Goal: Task Accomplishment & Management: Manage account settings

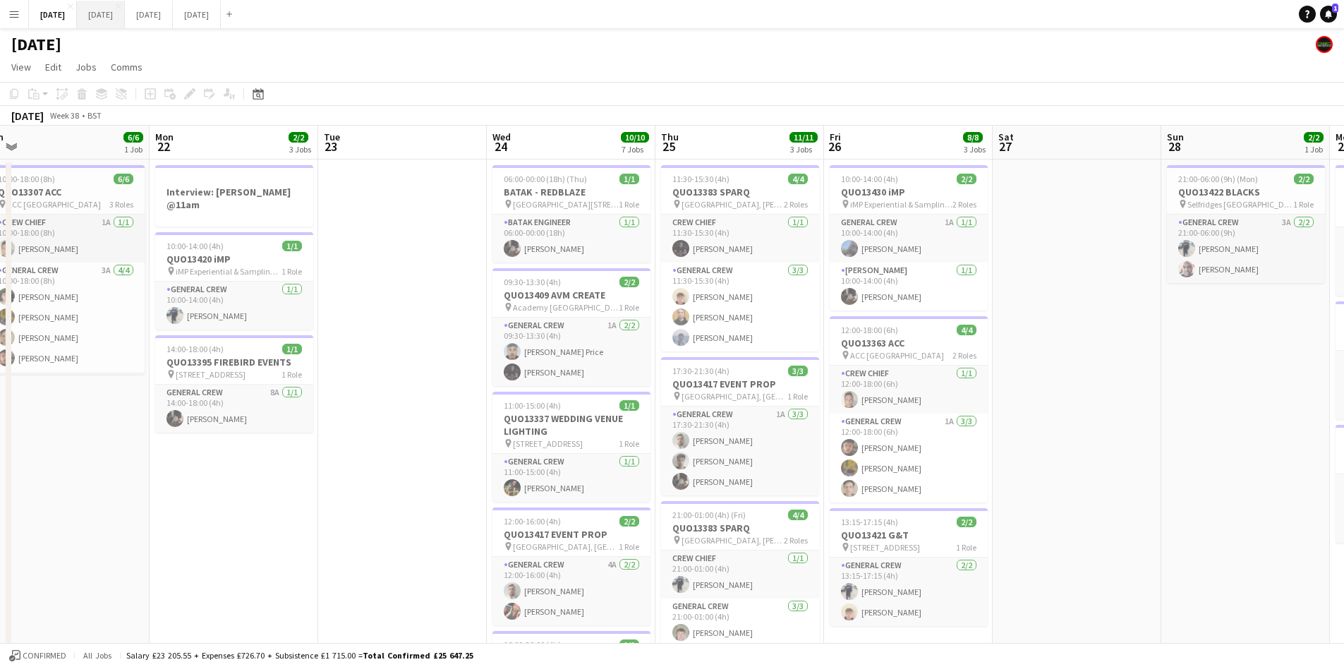
click at [125, 16] on button "[DATE] Close" at bounding box center [101, 15] width 48 height 28
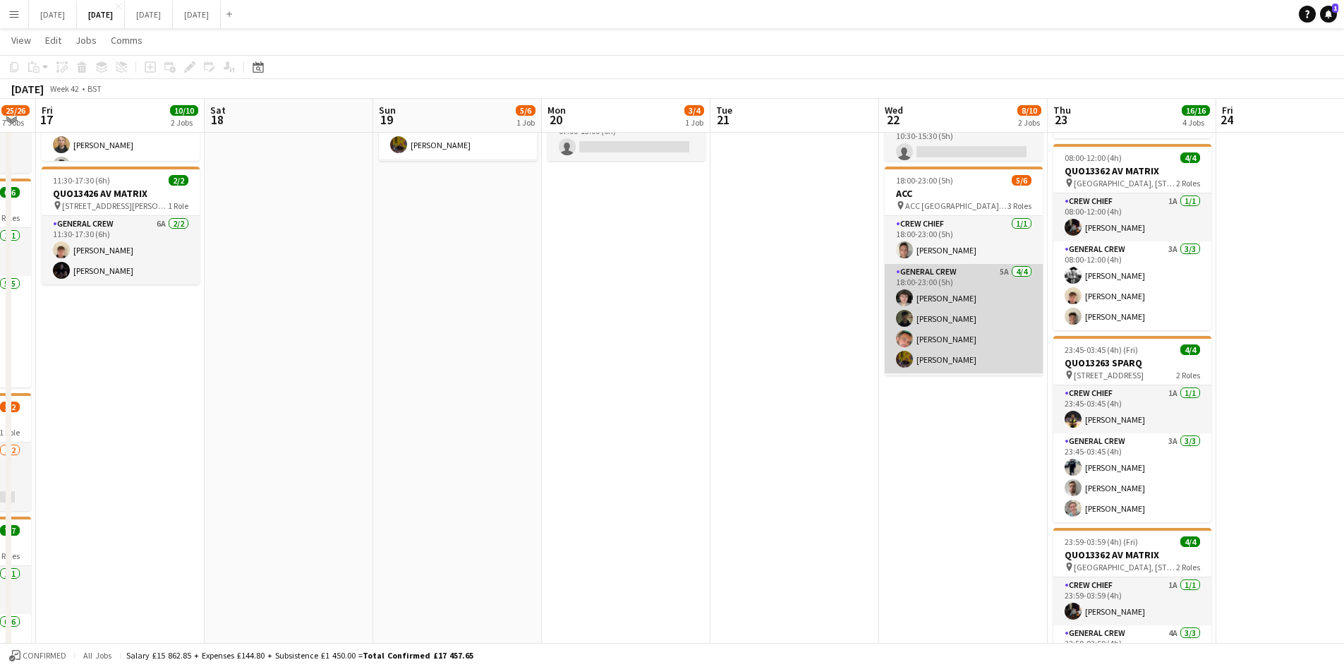
scroll to position [46, 0]
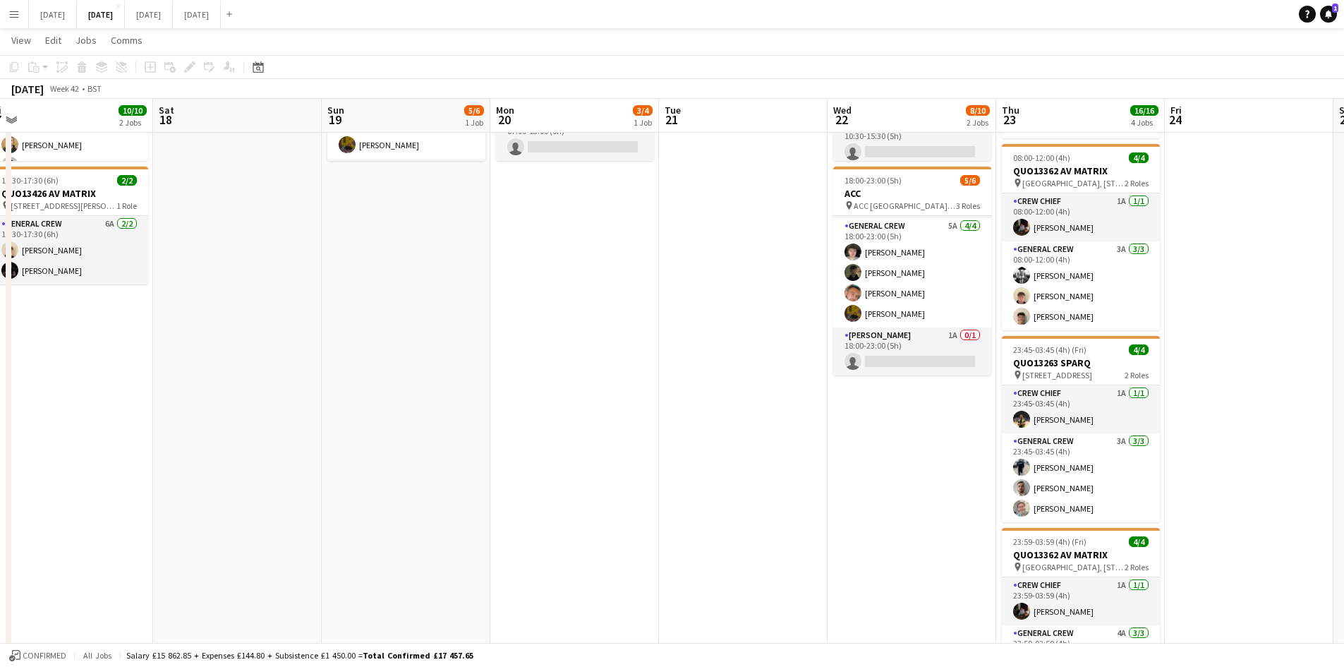
drag, startPoint x: 736, startPoint y: 338, endPoint x: 1019, endPoint y: 317, distance: 283.7
click at [1009, 326] on app-calendar-viewport "Wed 15 9/9 4 Jobs Thu 16 25/26 7 Jobs Fri 17 10/10 2 Jobs Sat 18 Sun 19 5/6 1 J…" at bounding box center [672, 469] width 1344 height 1252
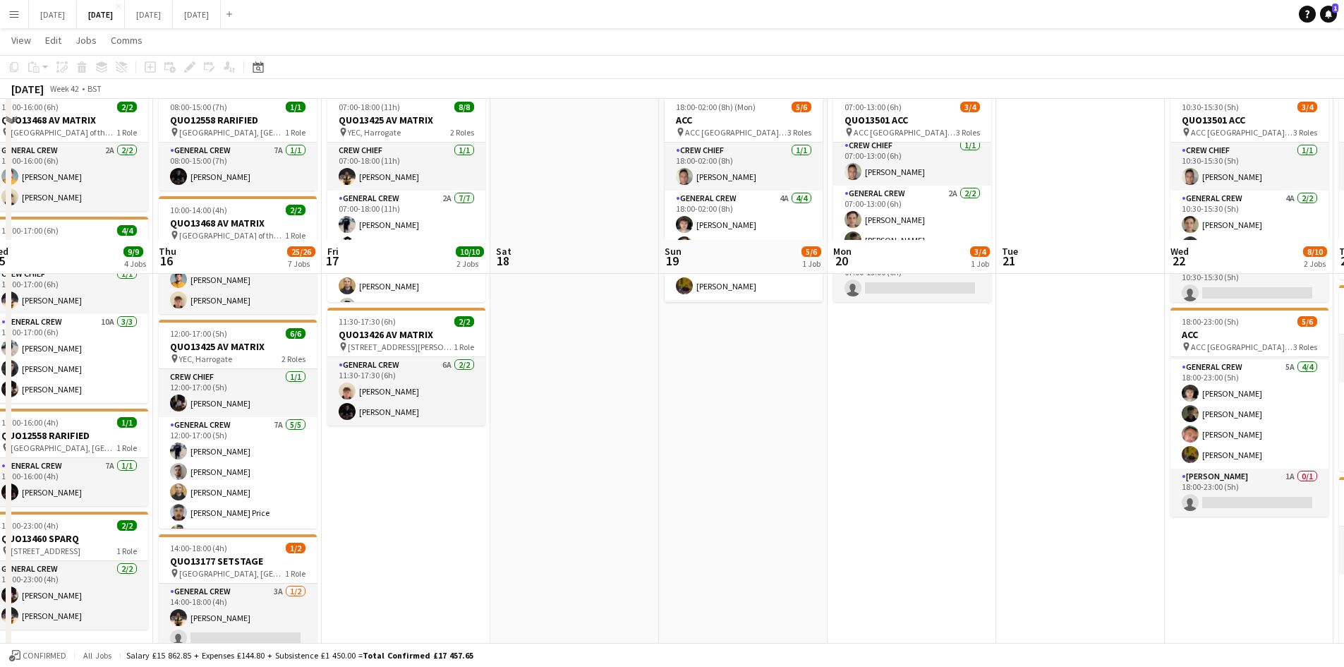
scroll to position [0, 0]
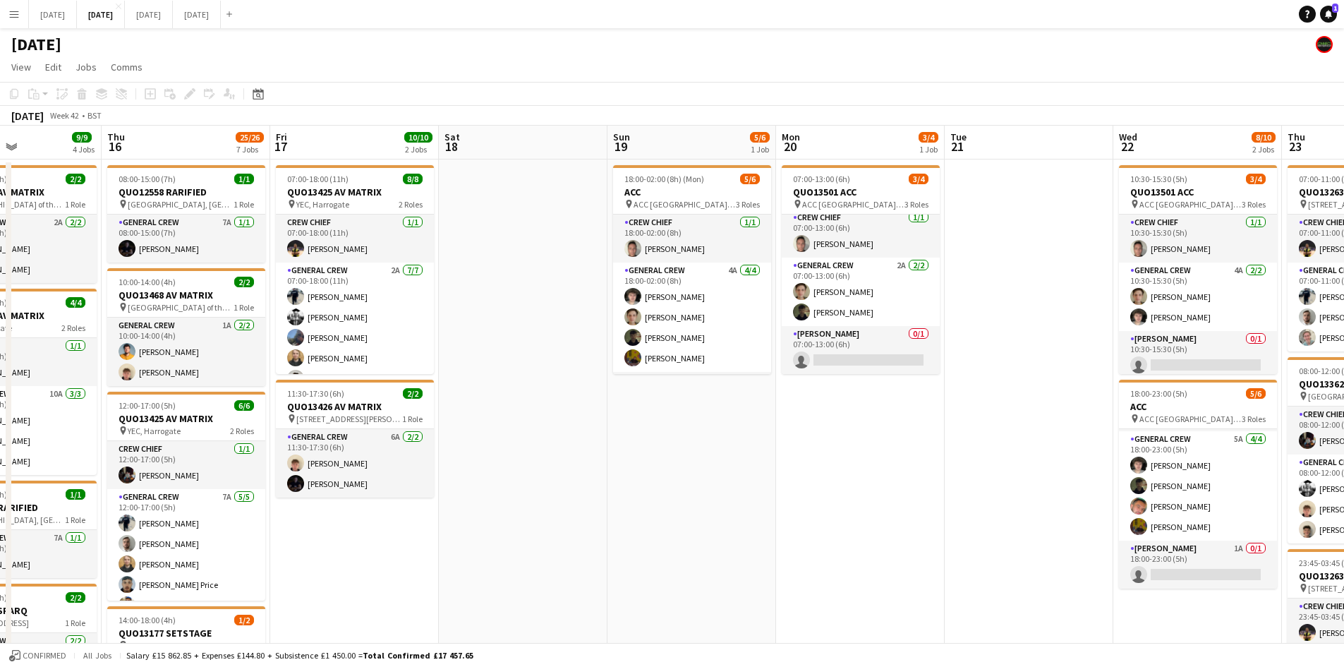
drag, startPoint x: 850, startPoint y: 382, endPoint x: 1142, endPoint y: 373, distance: 291.5
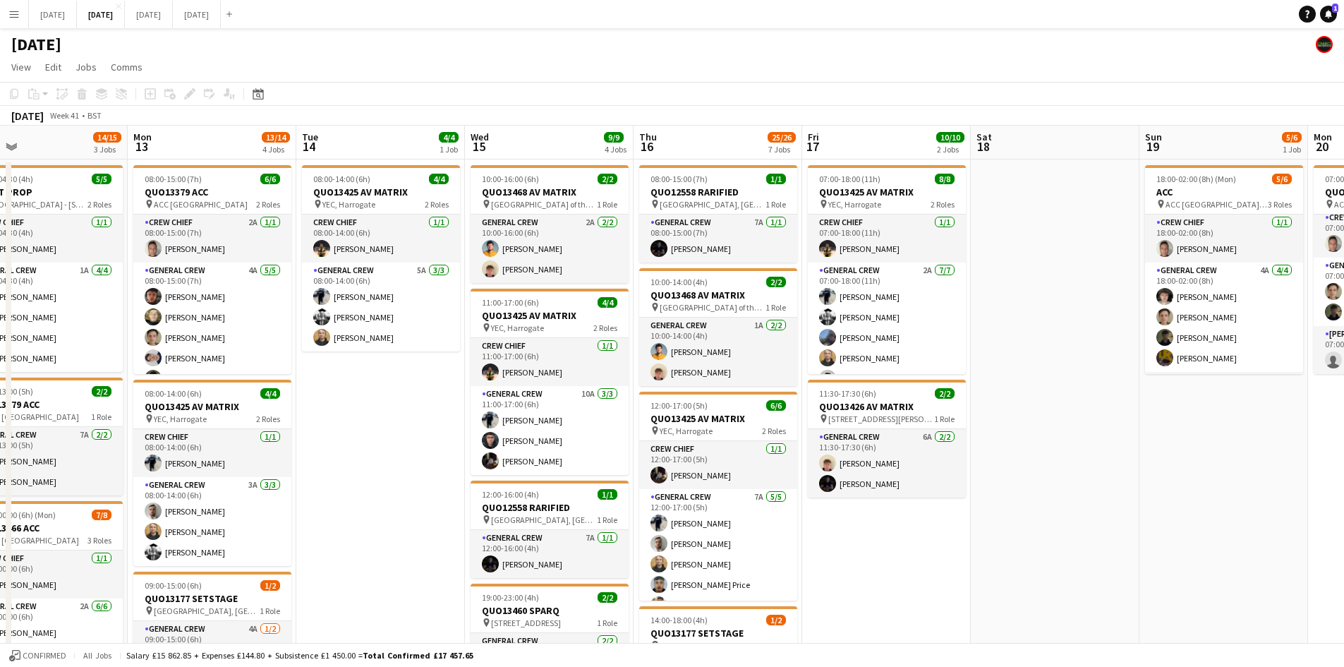
drag, startPoint x: 850, startPoint y: 382, endPoint x: 1129, endPoint y: 361, distance: 279.6
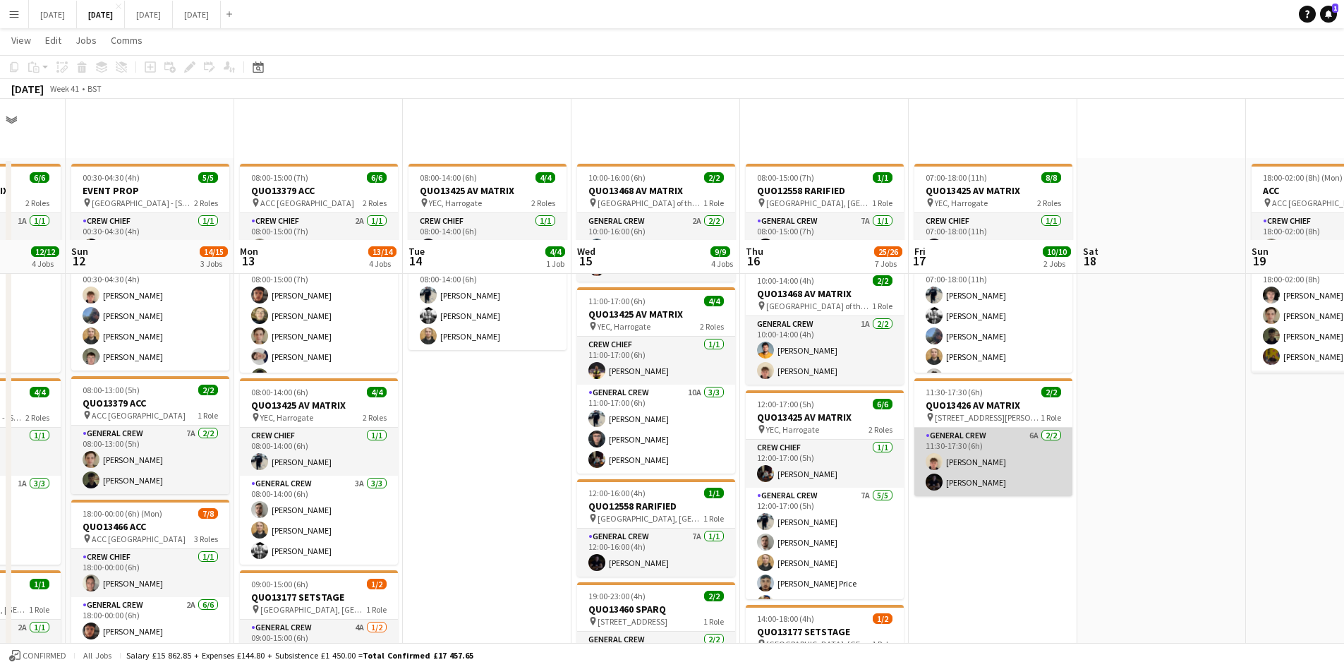
scroll to position [141, 0]
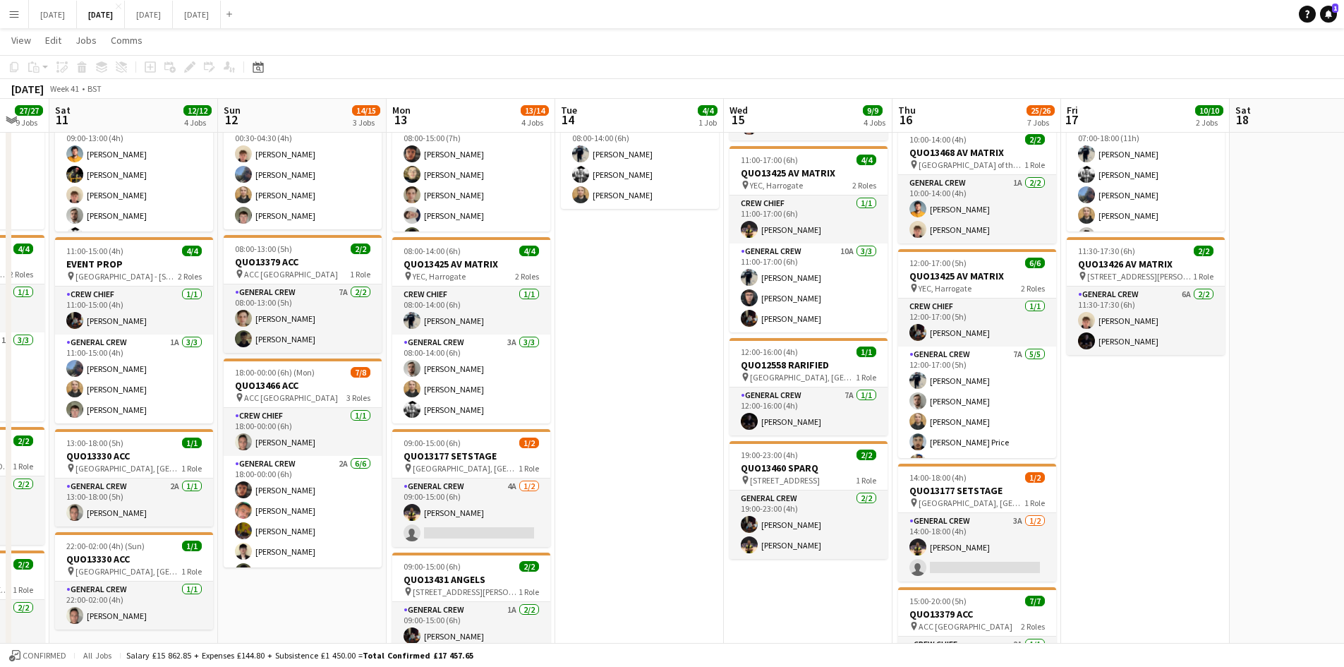
drag, startPoint x: 442, startPoint y: 327, endPoint x: 770, endPoint y: 306, distance: 329.4
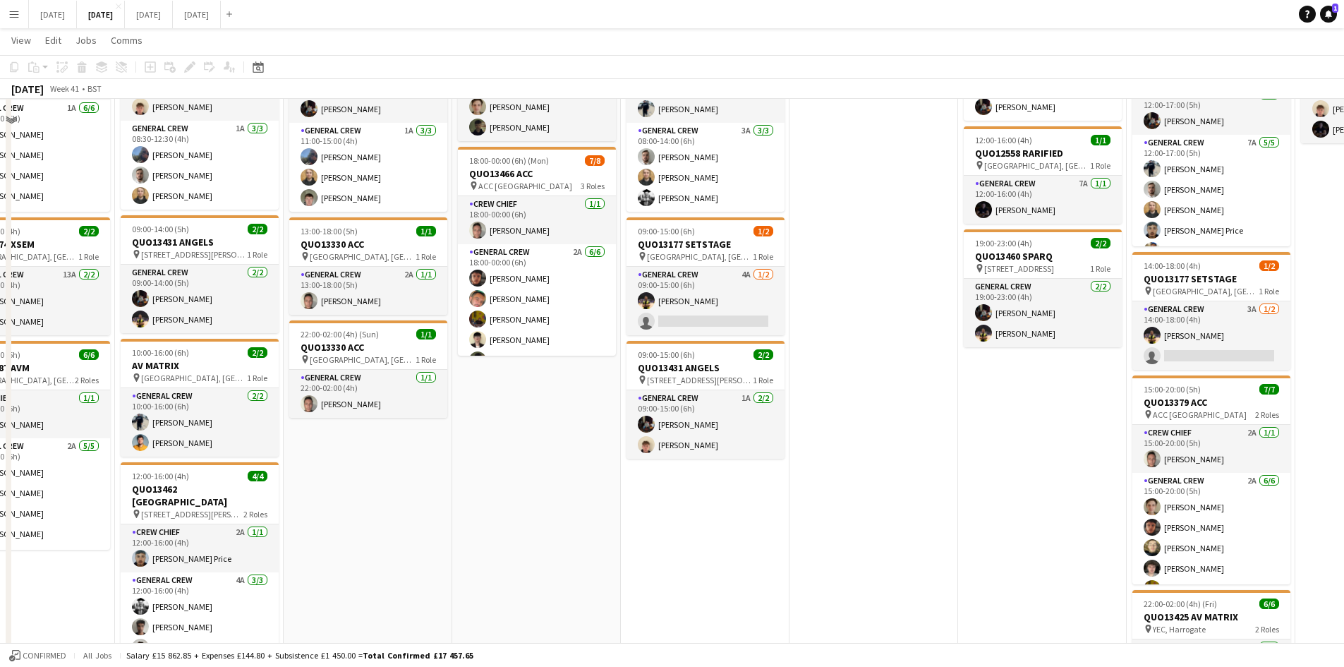
scroll to position [212, 0]
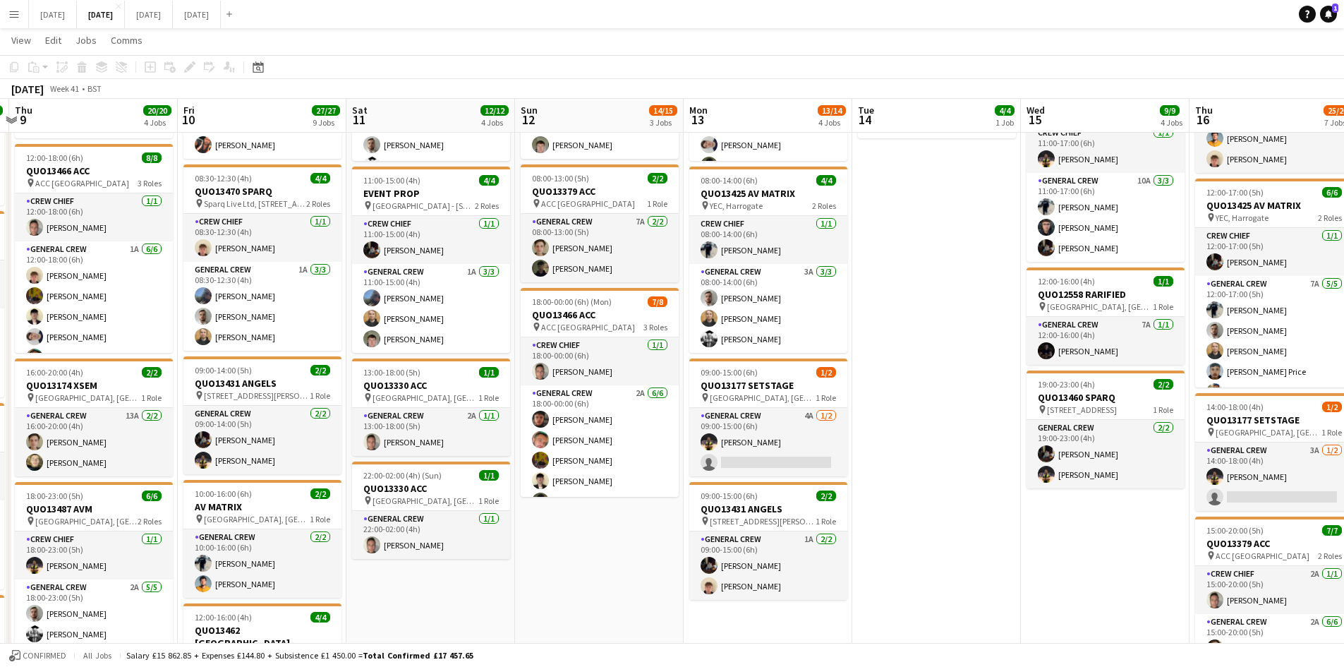
drag, startPoint x: 591, startPoint y: 330, endPoint x: 675, endPoint y: 333, distance: 83.3
click at [670, 334] on app-calendar-viewport "Tue 7 2/2 2 Jobs Wed 8 13/13 5 Jobs Thu 9 20/20 4 Jobs Fri 10 27/27 9 Jobs Sat …" at bounding box center [672, 630] width 1344 height 1574
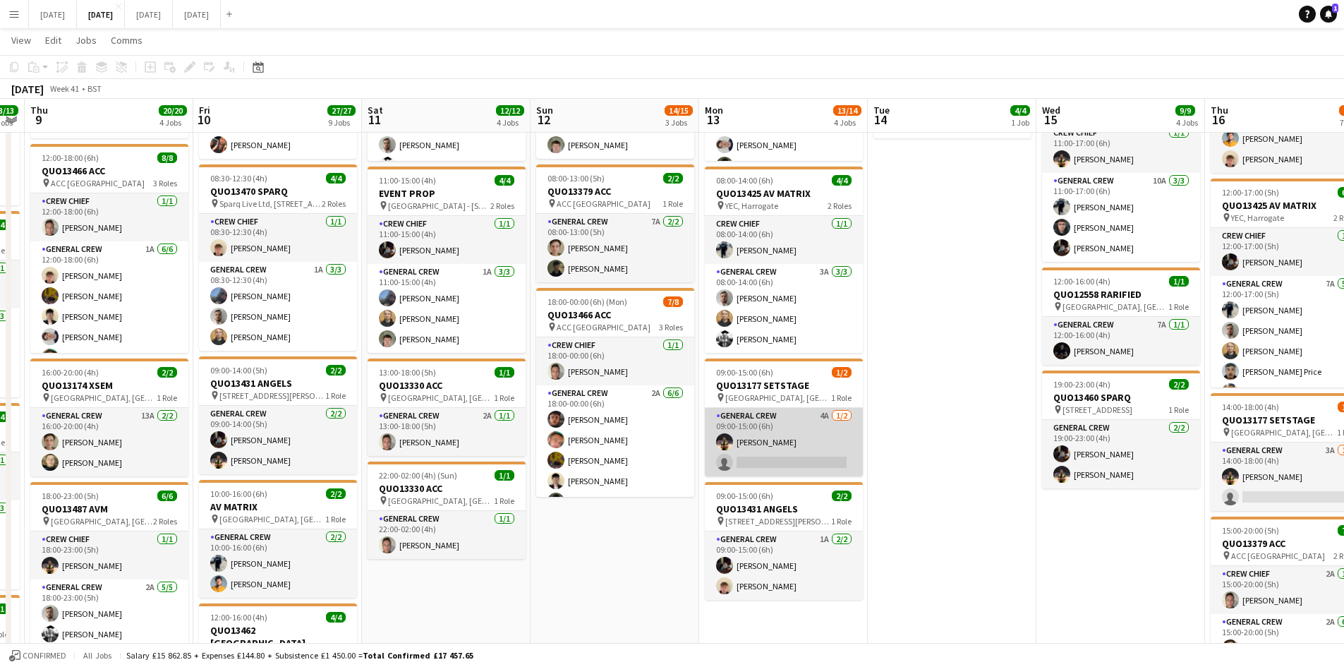
click at [772, 459] on app-card-role "General Crew 4A 1/2 09:00-15:00 (6h) CALLUM HOWIE single-neutral-actions" at bounding box center [784, 442] width 158 height 68
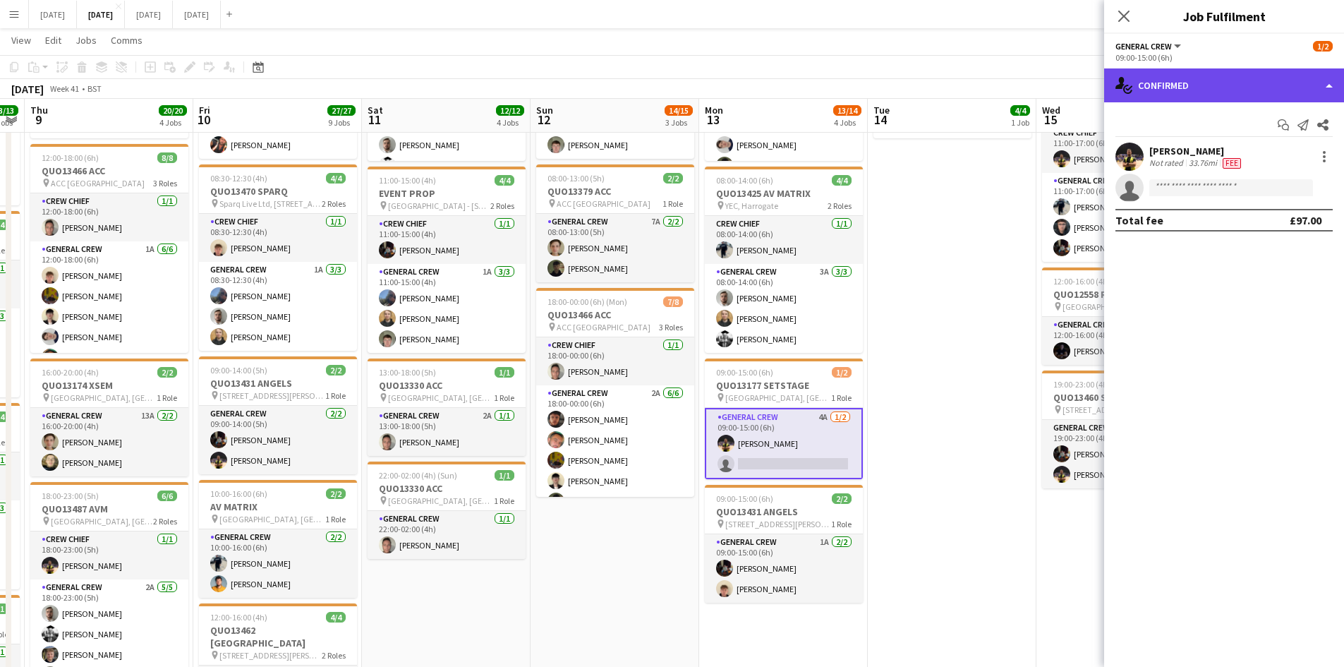
click at [1233, 83] on div "single-neutral-actions-check-2 Confirmed" at bounding box center [1224, 85] width 240 height 34
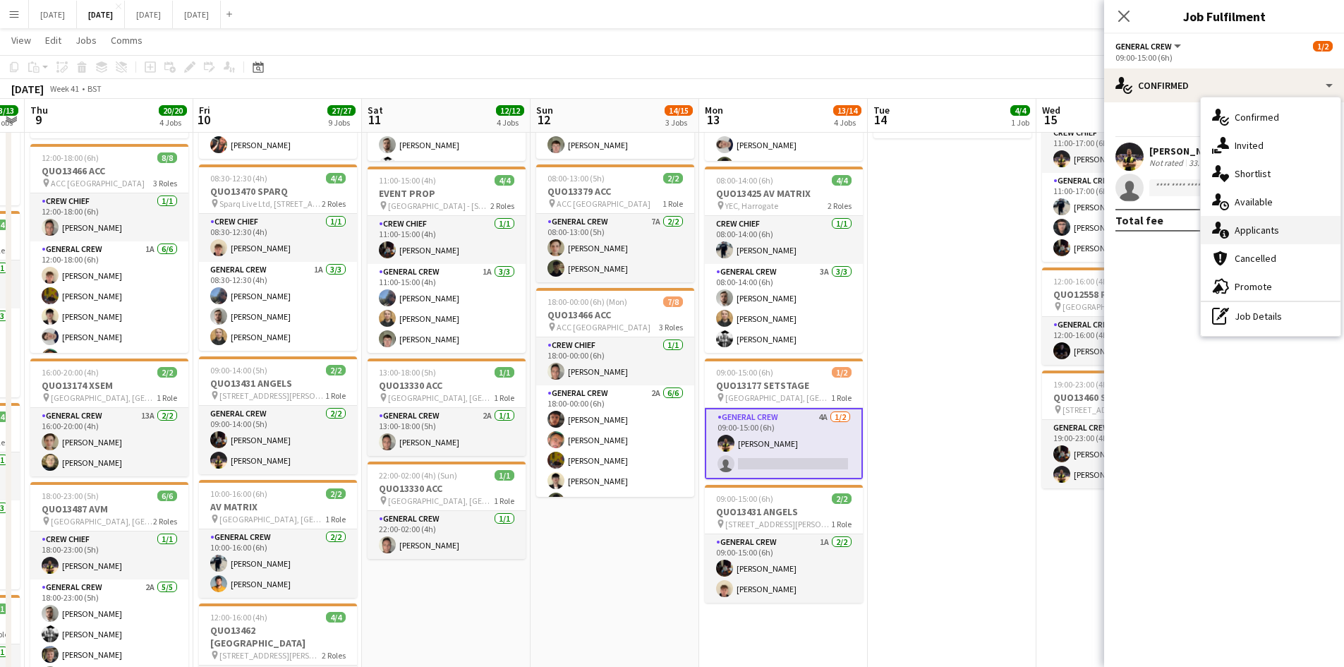
click at [1269, 225] on span "Applicants" at bounding box center [1257, 230] width 44 height 13
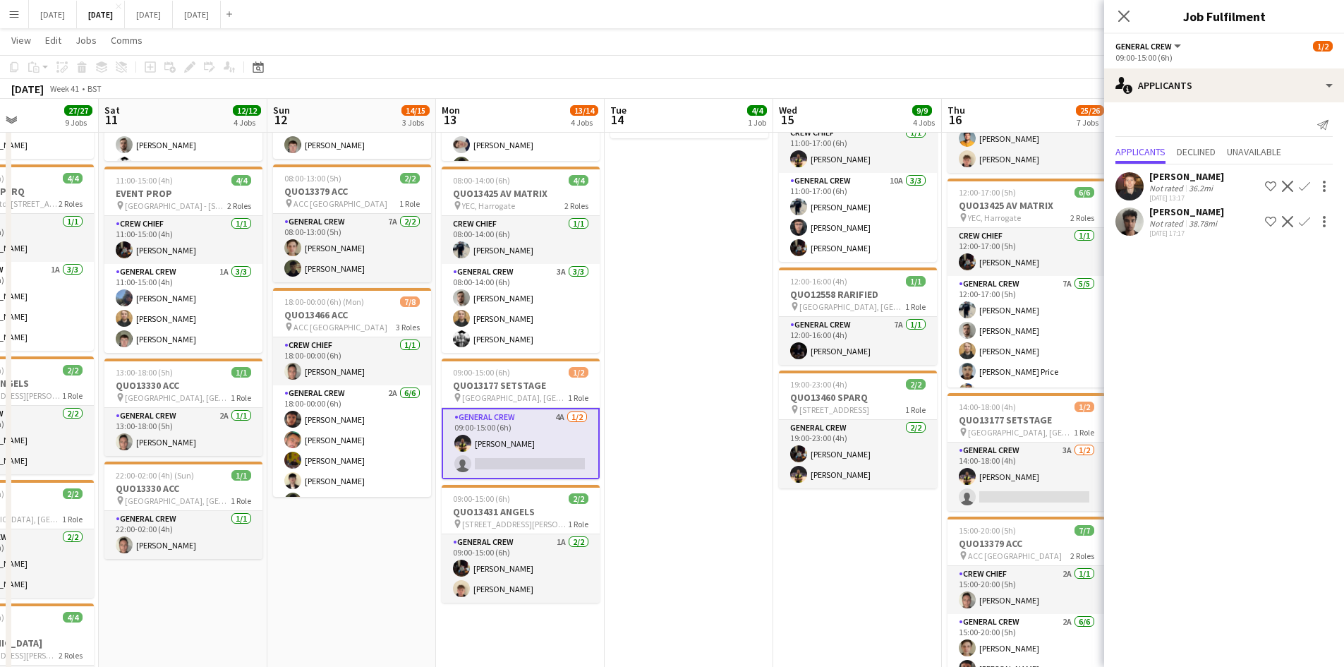
scroll to position [0, 553]
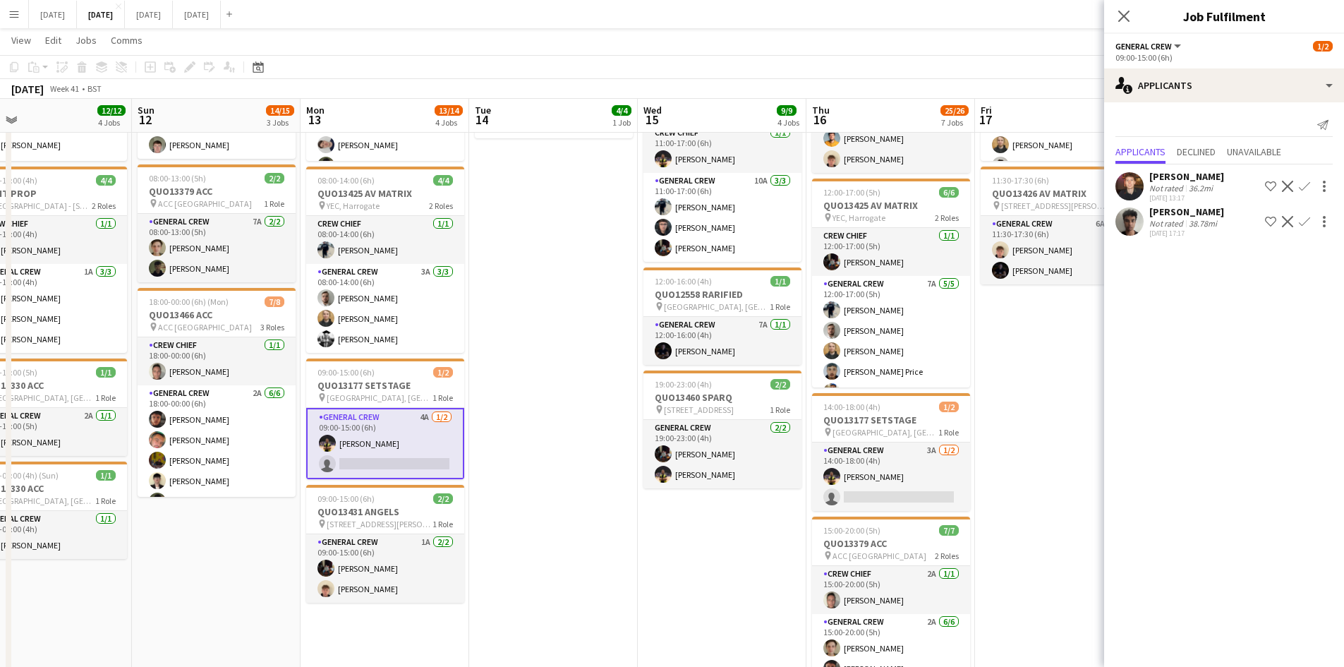
drag, startPoint x: 950, startPoint y: 238, endPoint x: 545, endPoint y: 201, distance: 406.7
click at [545, 200] on app-calendar-viewport "Wed 8 13/13 5 Jobs Thu 9 20/20 4 Jobs Fri 10 27/27 9 Jobs Sat 11 12/12 4 Jobs S…" at bounding box center [672, 630] width 1344 height 1574
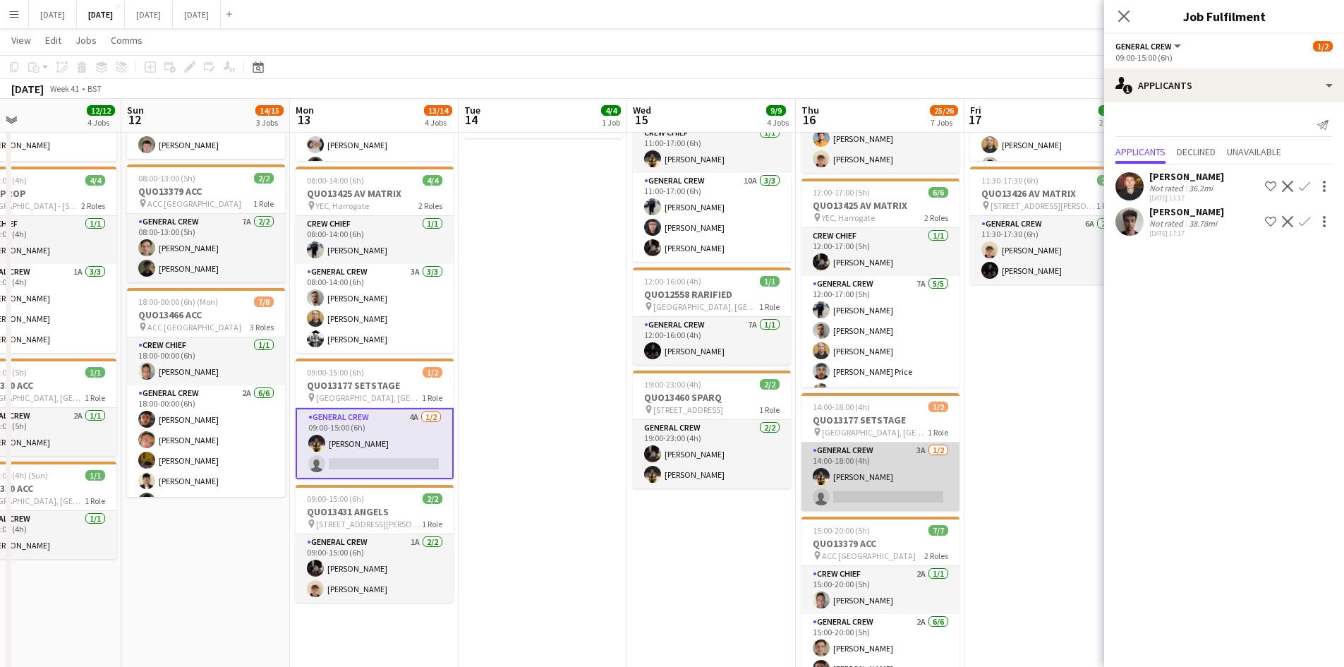
click at [866, 472] on app-card-role "General Crew 3A 1/2 14:00-18:00 (4h) CALLUM HOWIE single-neutral-actions" at bounding box center [881, 476] width 158 height 68
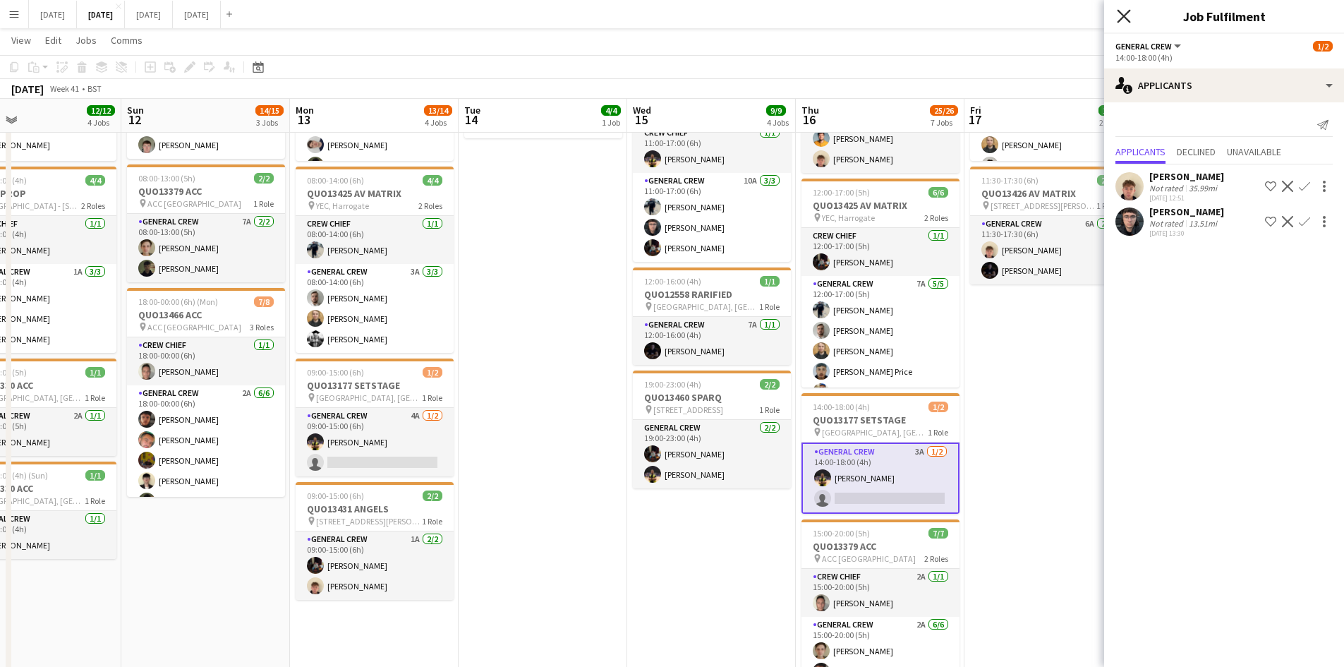
click at [1125, 15] on icon at bounding box center [1123, 15] width 13 height 13
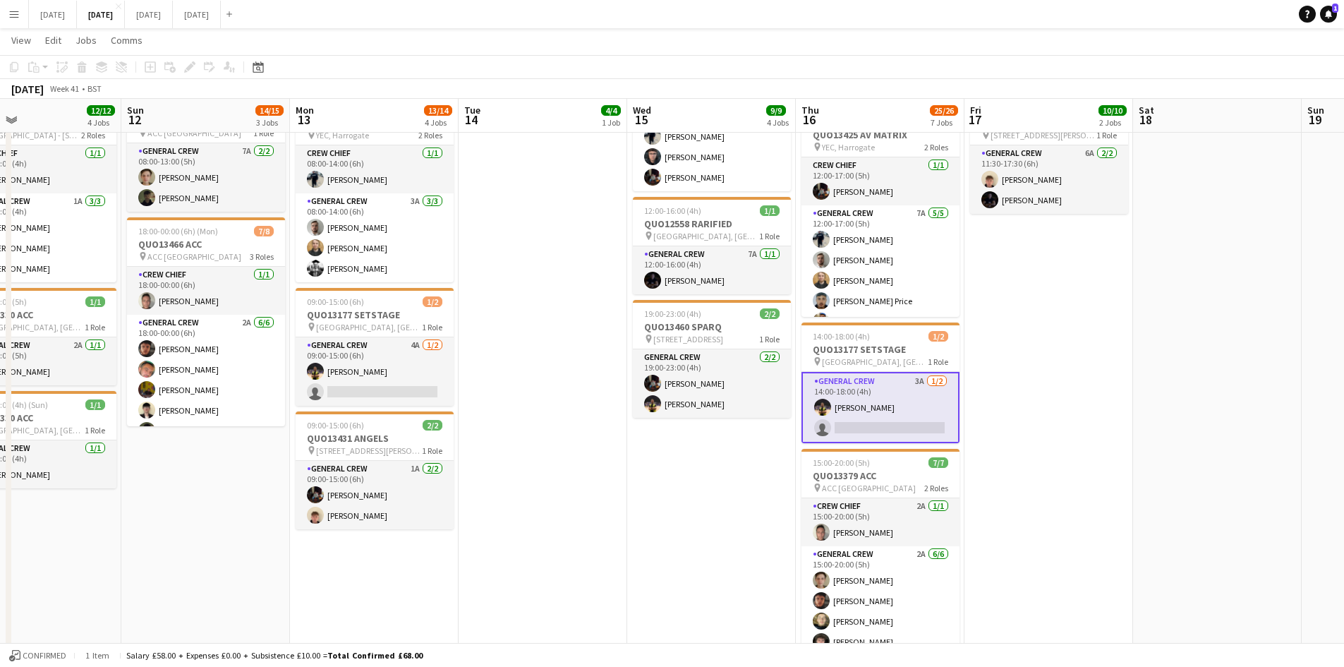
scroll to position [0, 0]
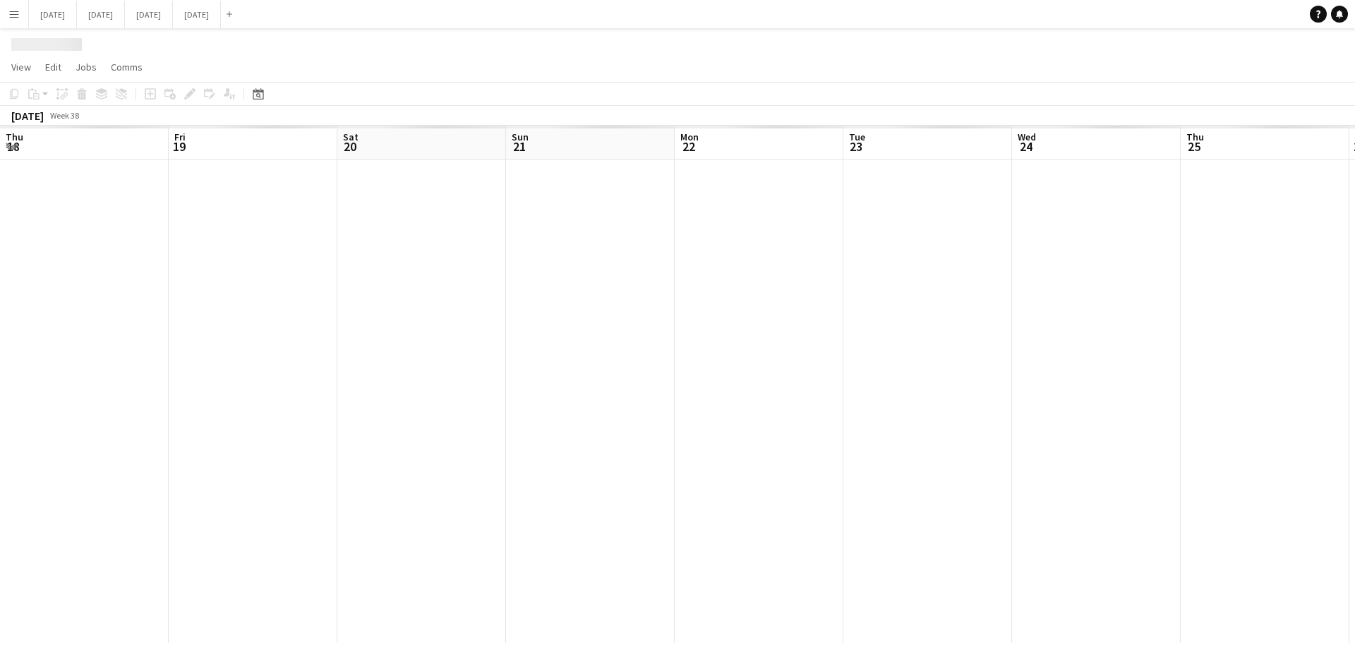
scroll to position [0, 525]
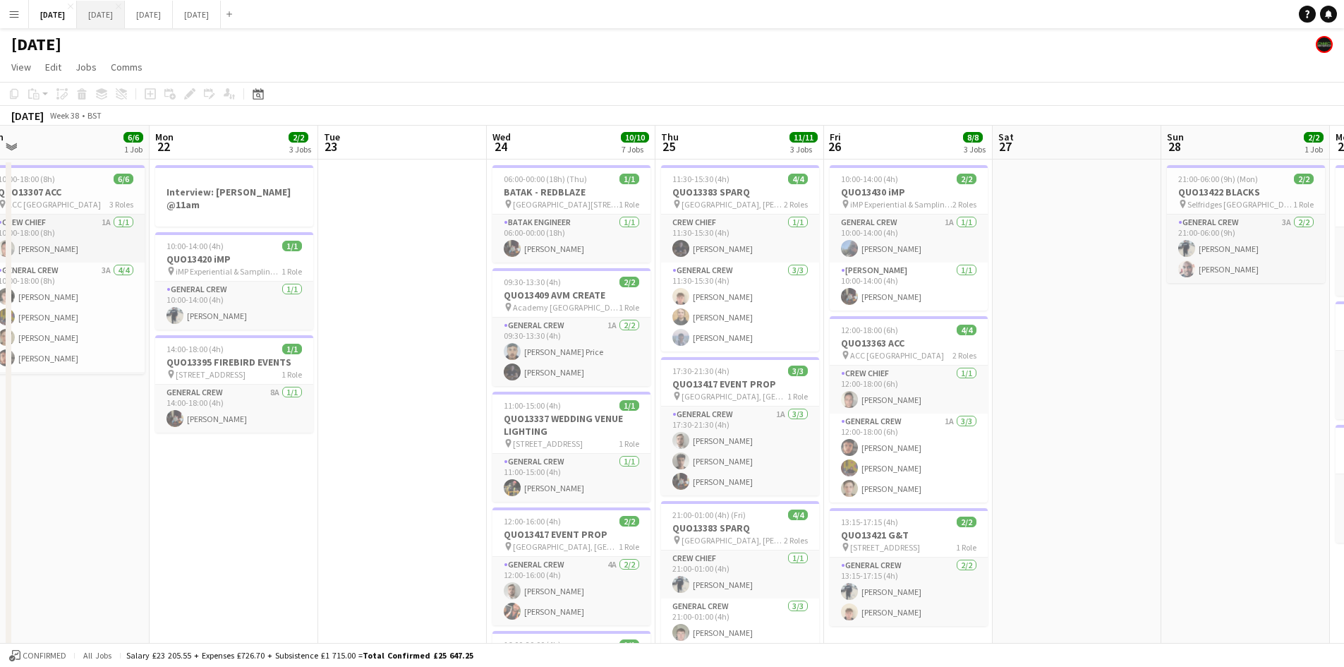
click at [125, 20] on button "[DATE] Close" at bounding box center [101, 15] width 48 height 28
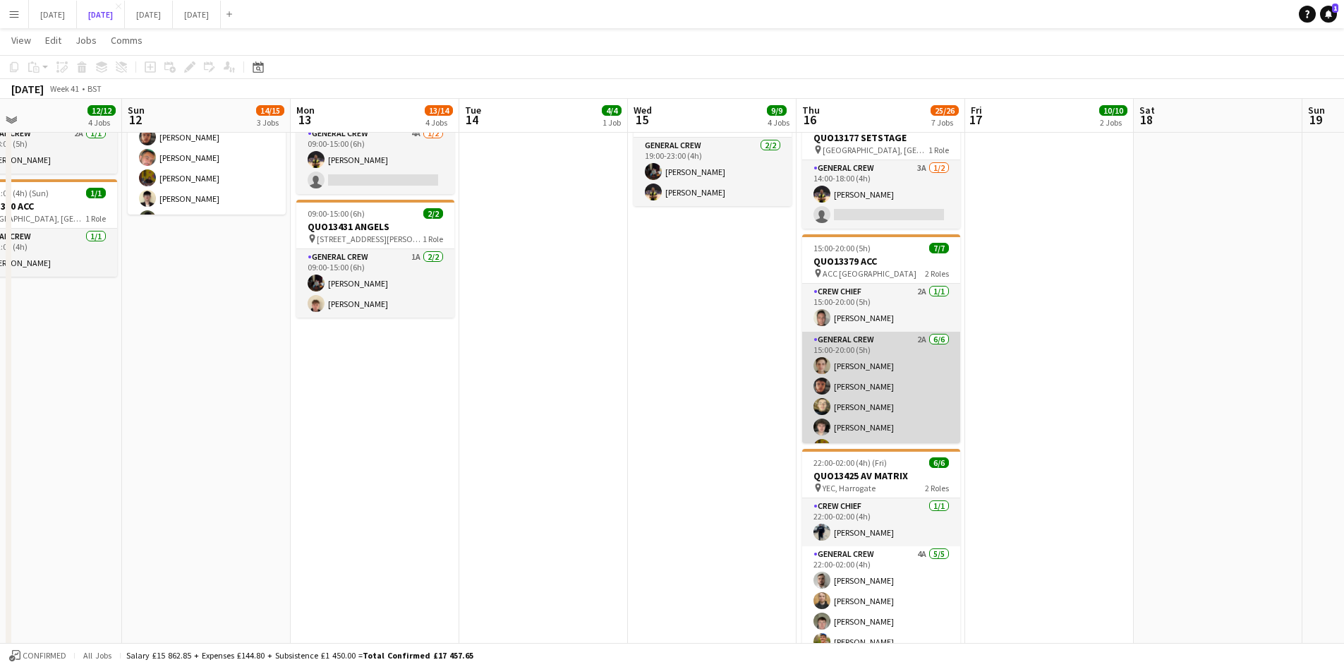
scroll to position [39, 0]
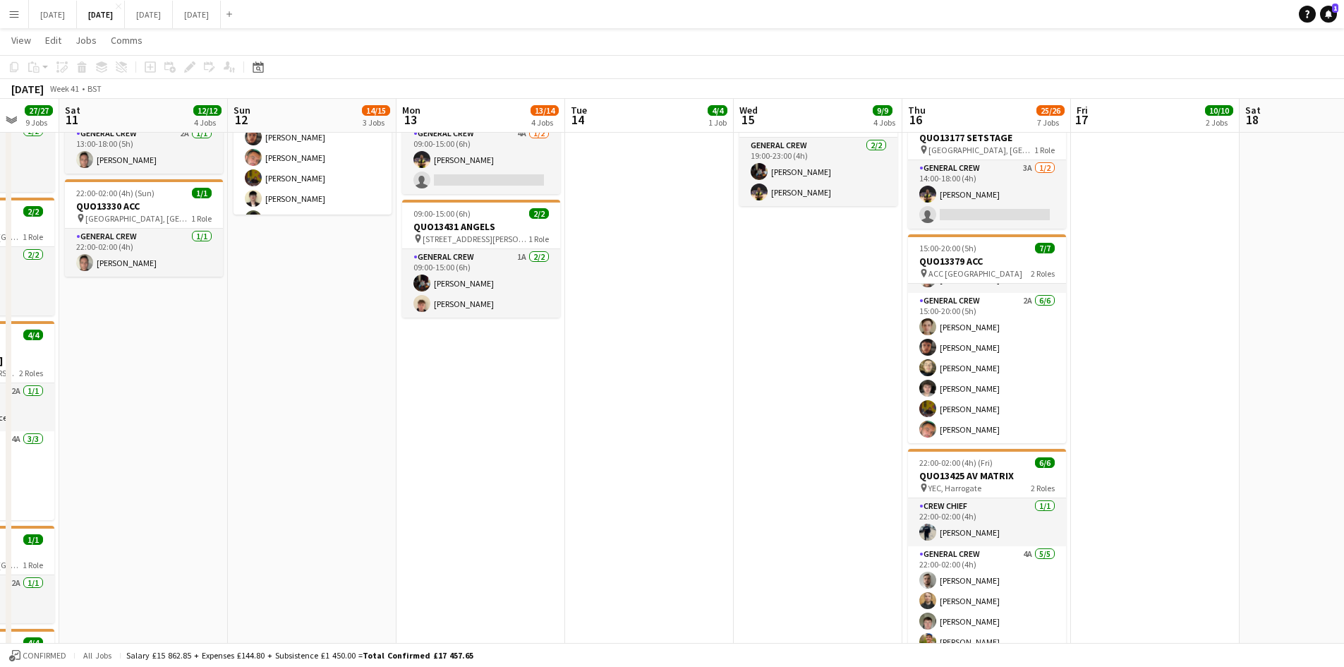
drag, startPoint x: 580, startPoint y: 355, endPoint x: 695, endPoint y: 344, distance: 115.6
click at [691, 345] on app-calendar-viewport "Wed 8 13/13 5 Jobs Thu 9 20/20 4 Jobs Fri 10 27/27 9 Jobs Sat 11 12/12 4 Jobs S…" at bounding box center [672, 348] width 1344 height 1574
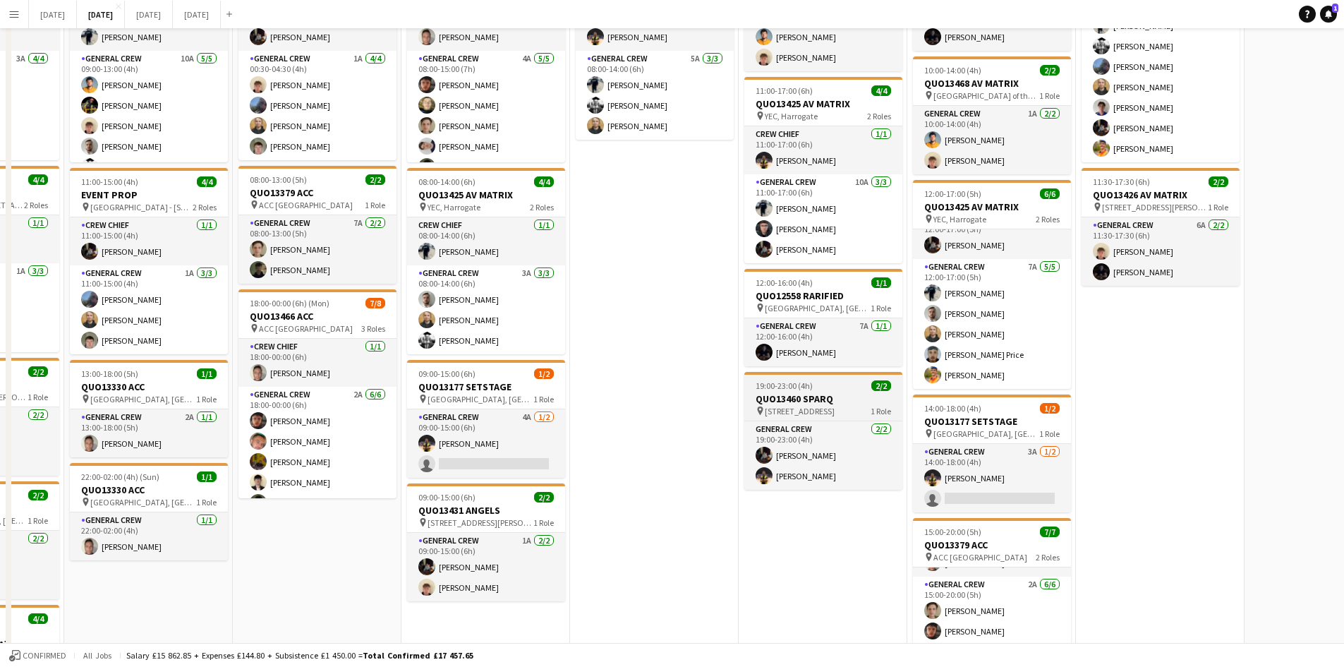
scroll to position [0, 0]
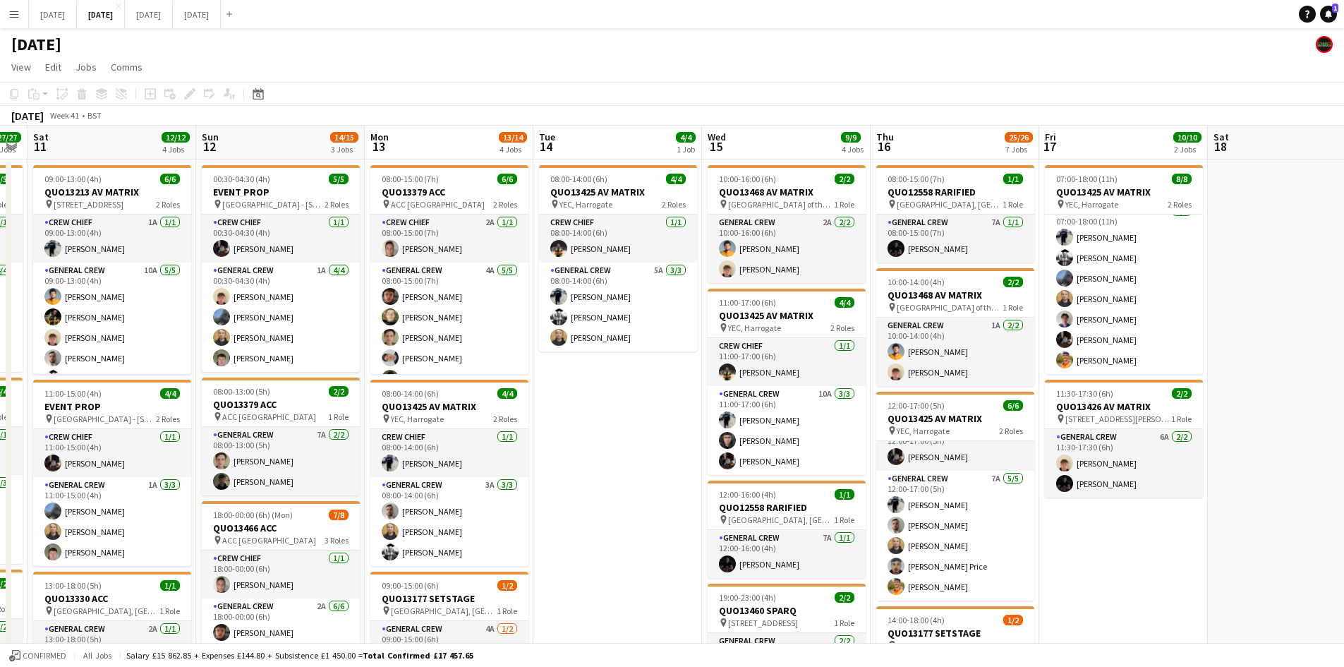
drag, startPoint x: 849, startPoint y: 413, endPoint x: 799, endPoint y: 385, distance: 56.5
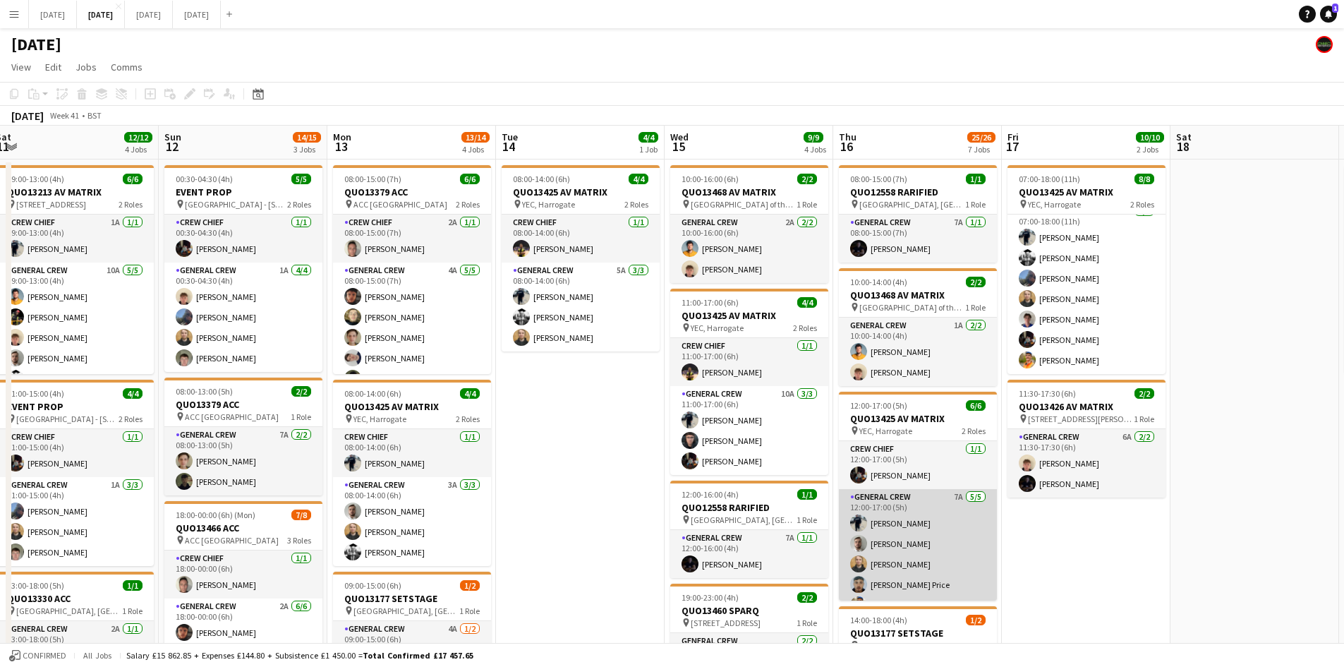
scroll to position [18, 0]
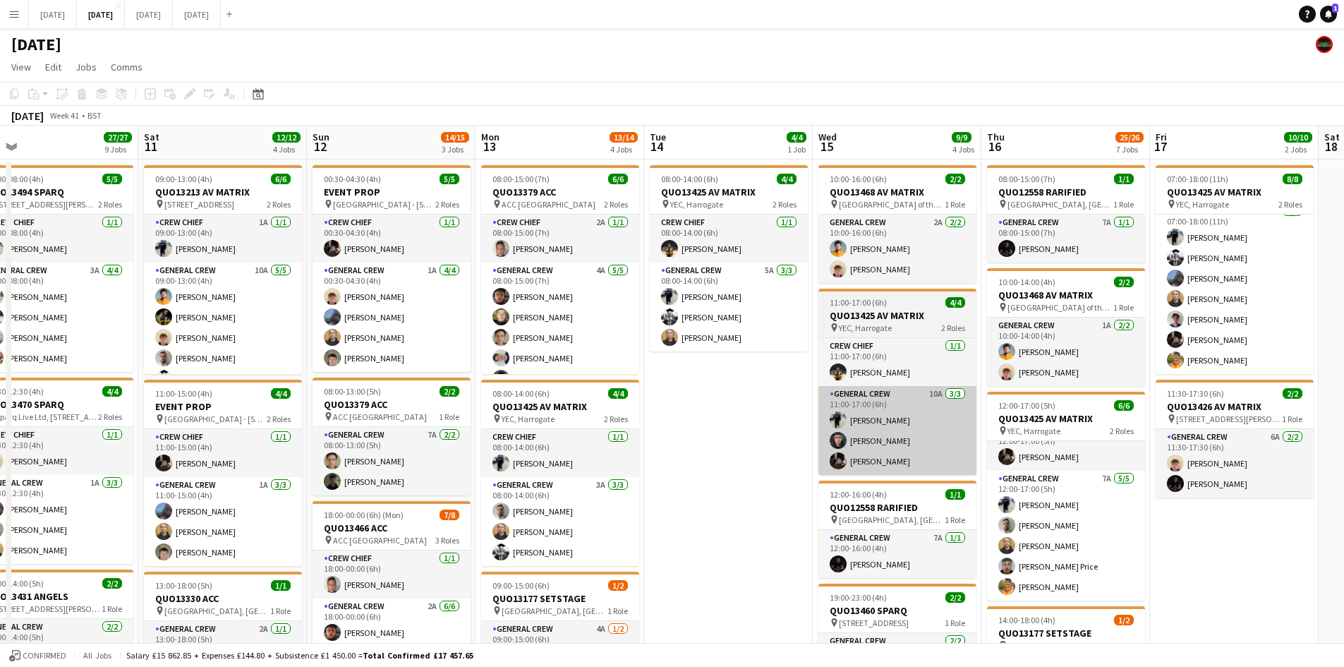
drag, startPoint x: 739, startPoint y: 442, endPoint x: 866, endPoint y: 394, distance: 136.4
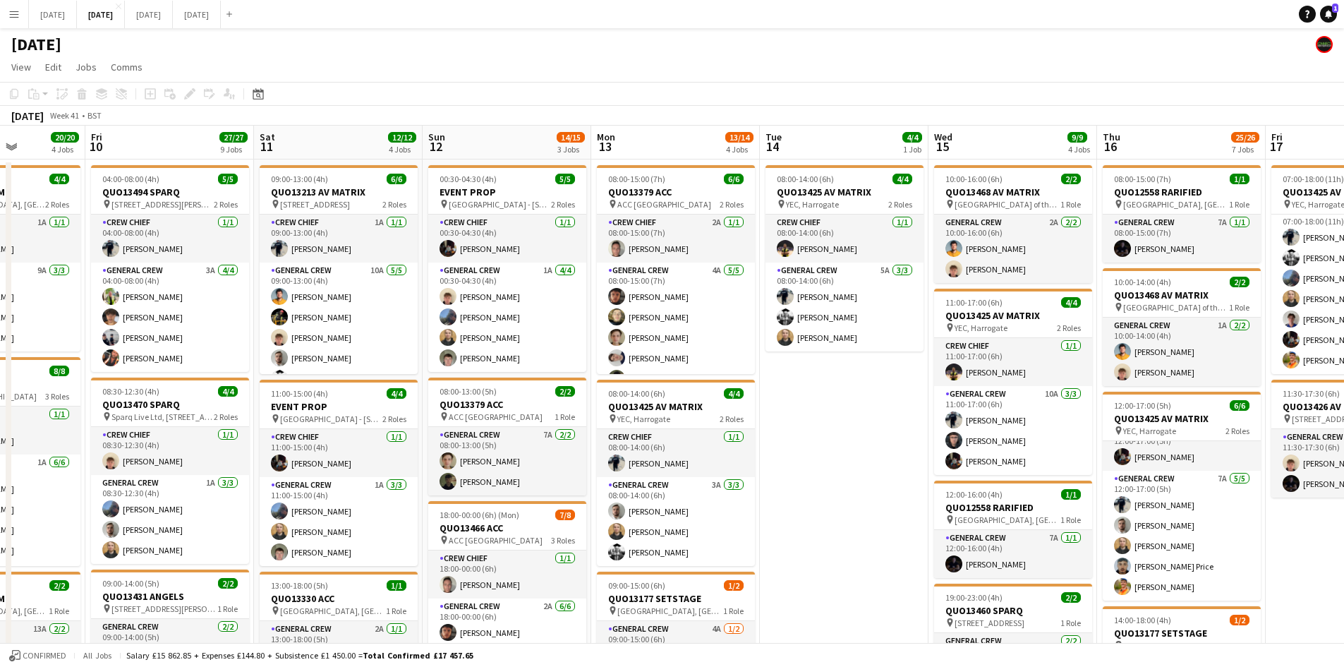
drag, startPoint x: 790, startPoint y: 413, endPoint x: 785, endPoint y: 376, distance: 37.0
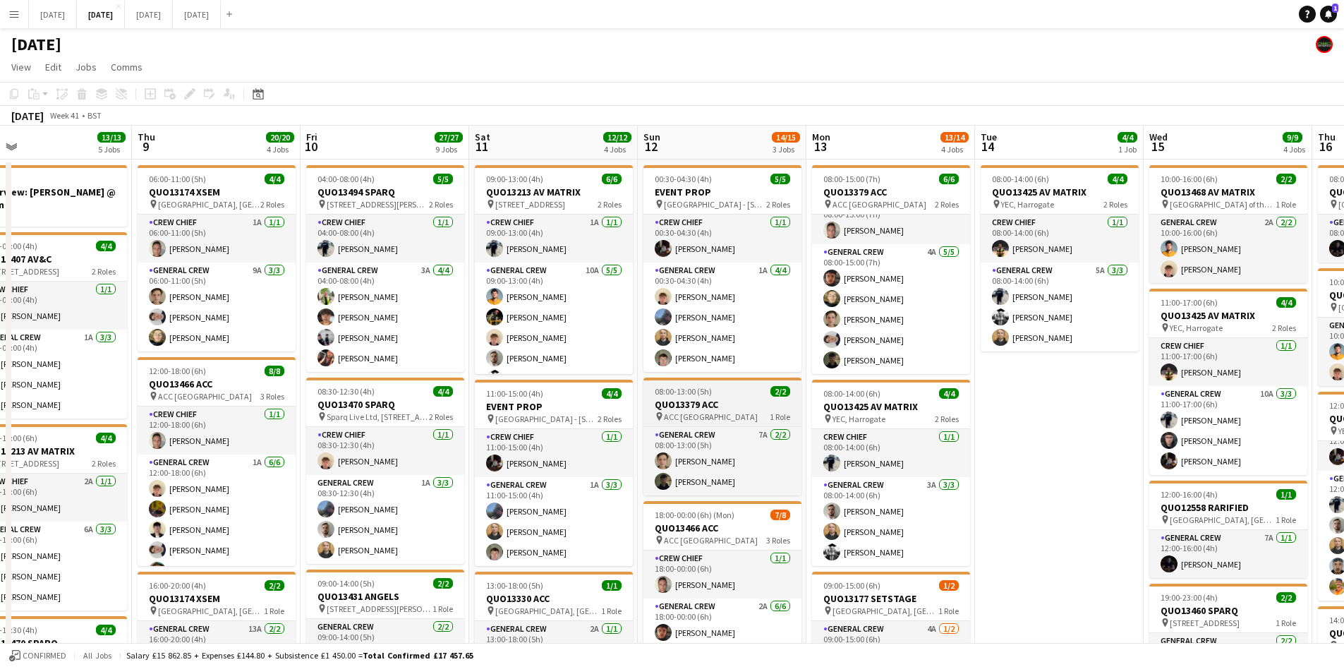
drag, startPoint x: 605, startPoint y: 389, endPoint x: 794, endPoint y: 395, distance: 188.5
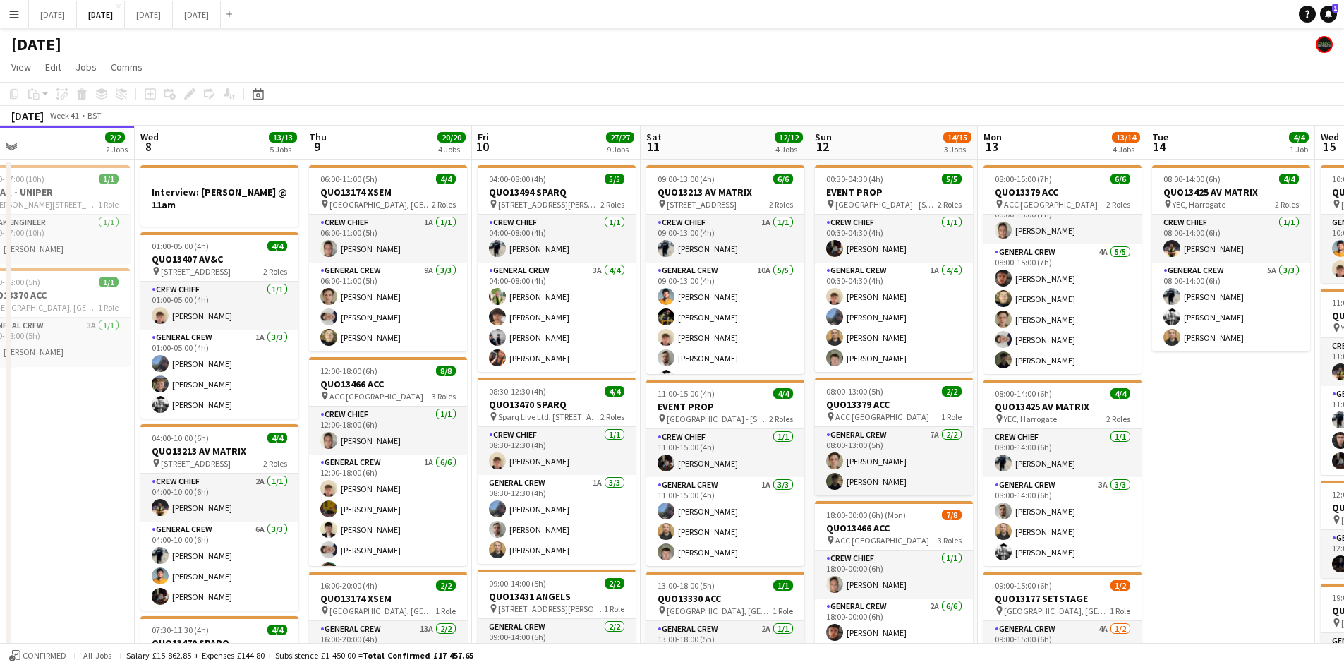
scroll to position [0, 435]
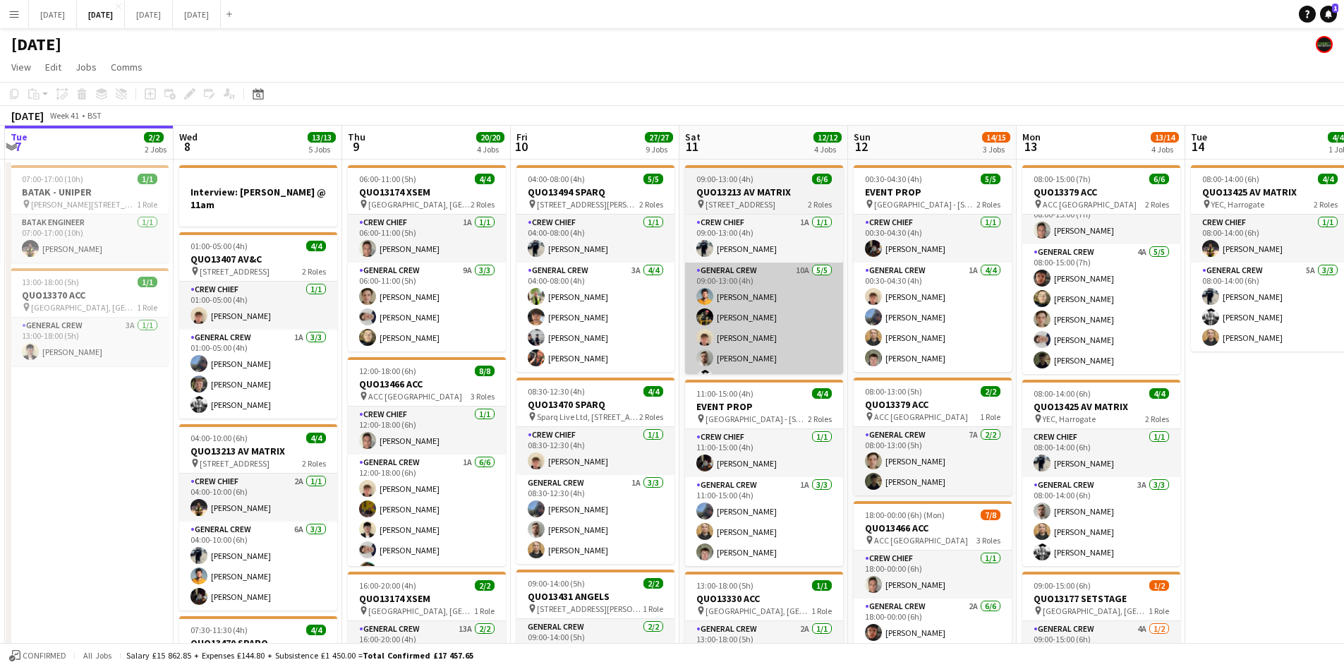
drag, startPoint x: 575, startPoint y: 388, endPoint x: 821, endPoint y: 361, distance: 247.8
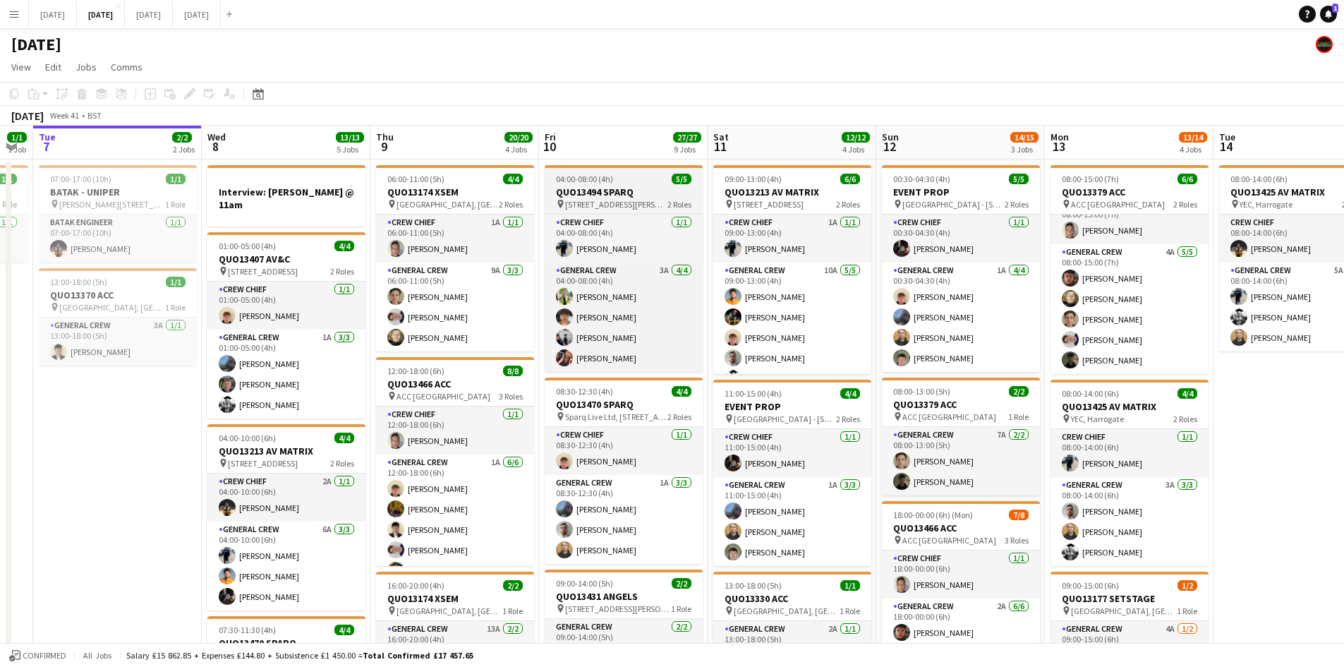
click at [631, 202] on span "[STREET_ADDRESS][PERSON_NAME]" at bounding box center [616, 204] width 102 height 11
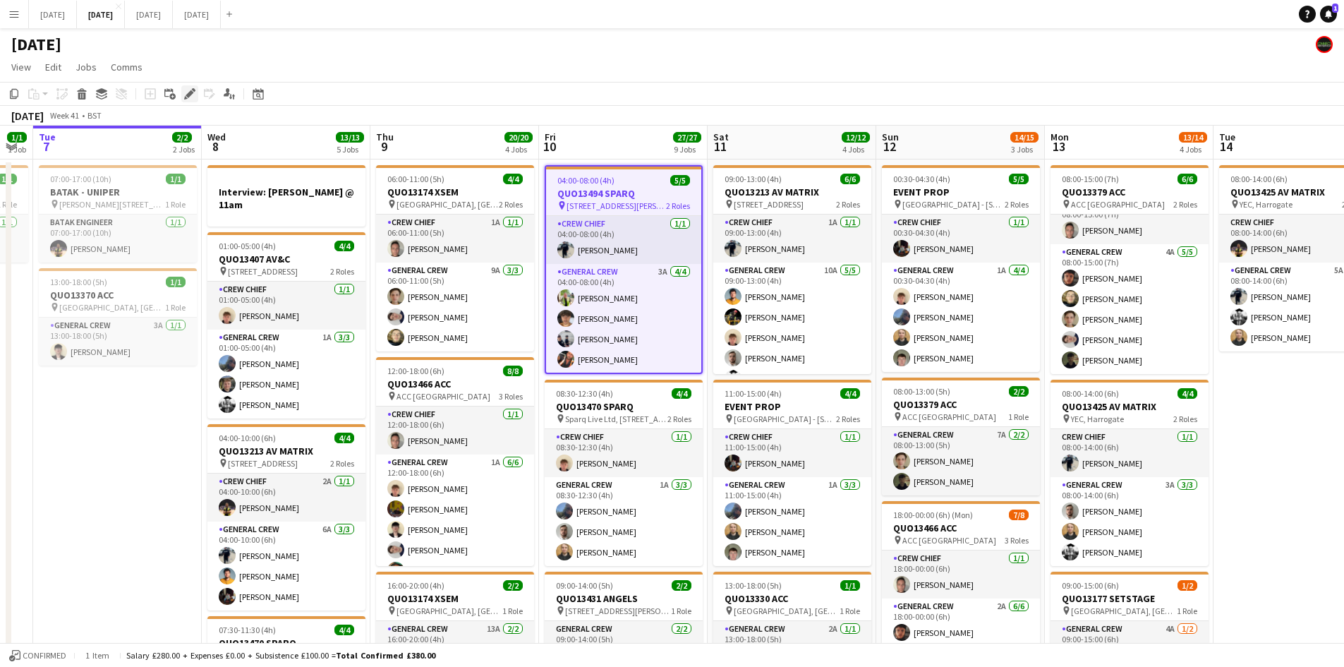
click at [186, 100] on div "Edit" at bounding box center [189, 93] width 17 height 17
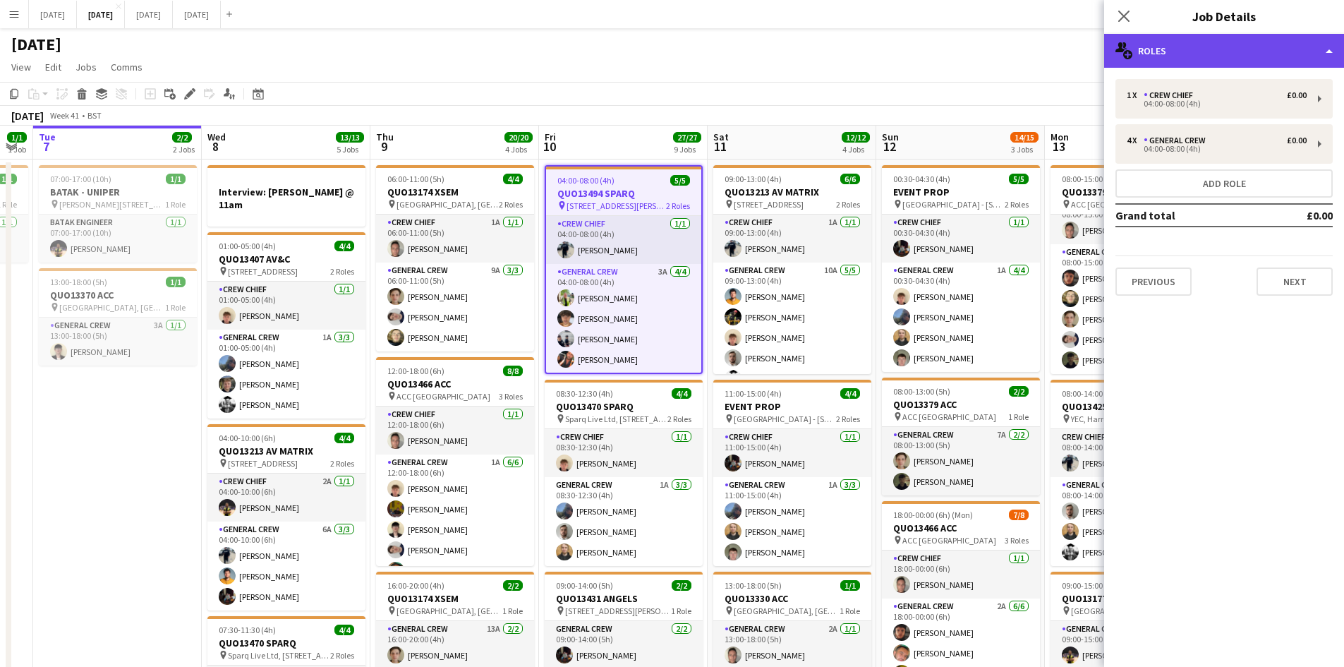
click at [1180, 62] on div "multiple-users-add Roles" at bounding box center [1224, 51] width 240 height 34
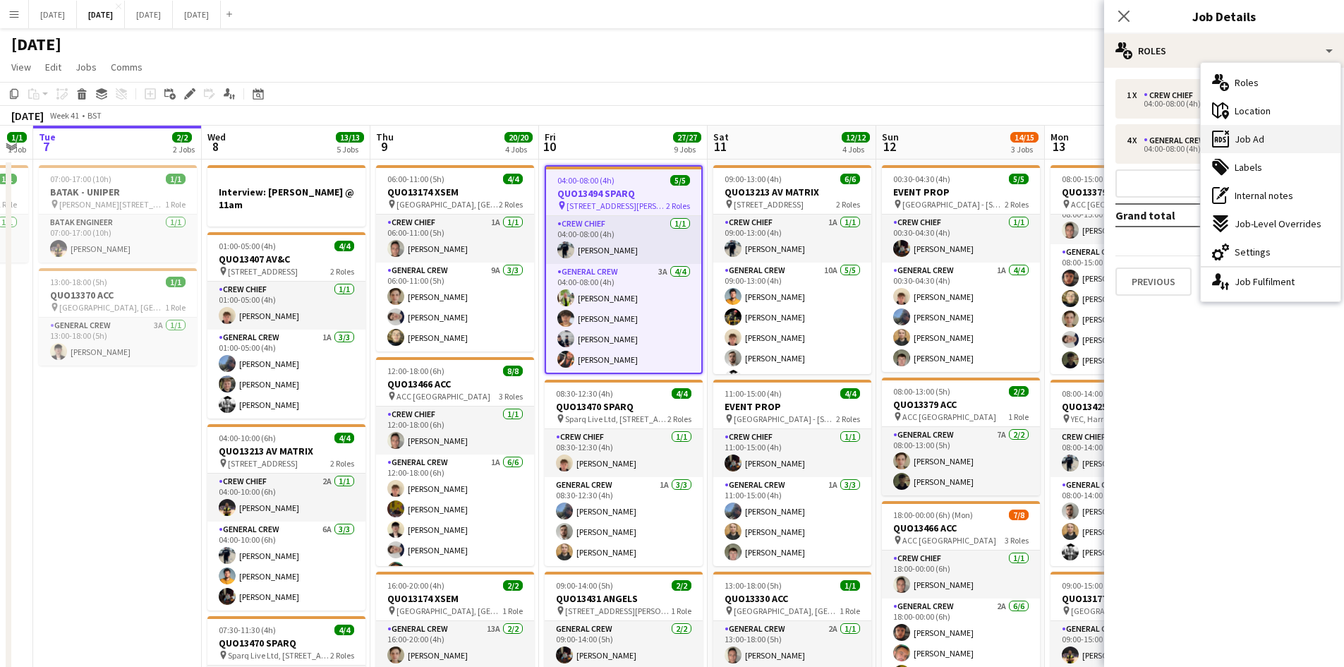
click at [1266, 147] on div "ads-window Job Ad" at bounding box center [1271, 139] width 140 height 28
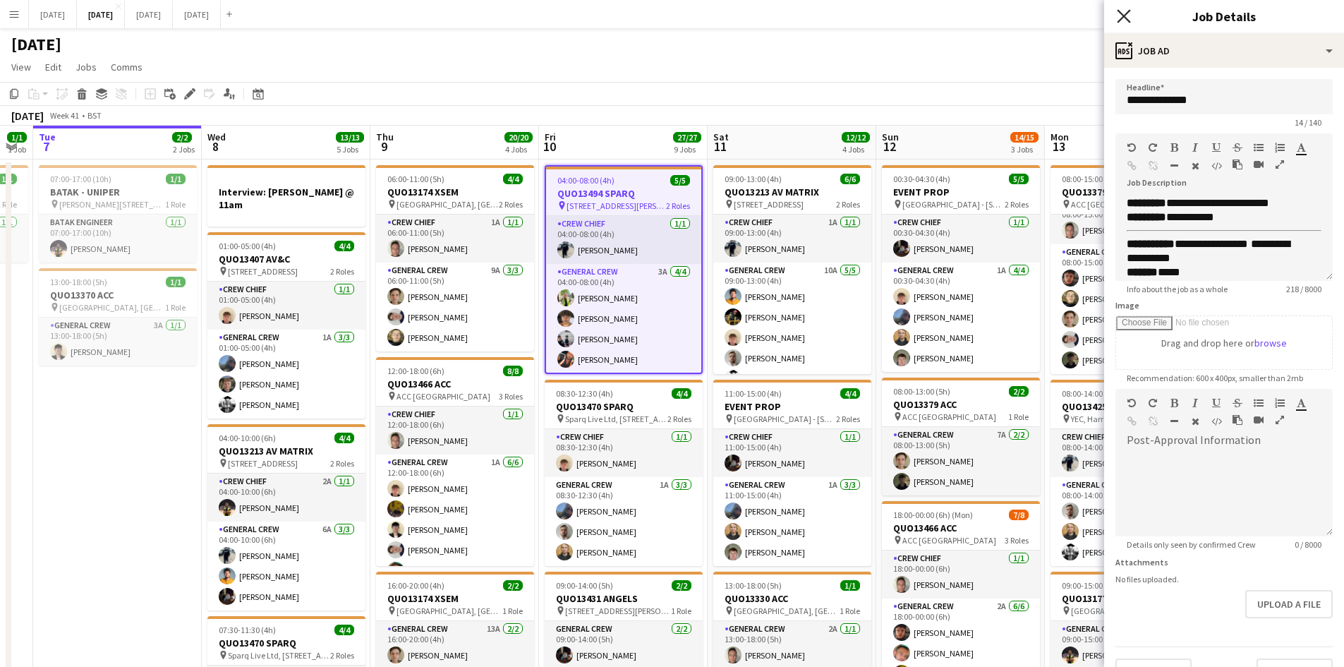
click at [1121, 15] on icon "Close pop-in" at bounding box center [1123, 15] width 13 height 13
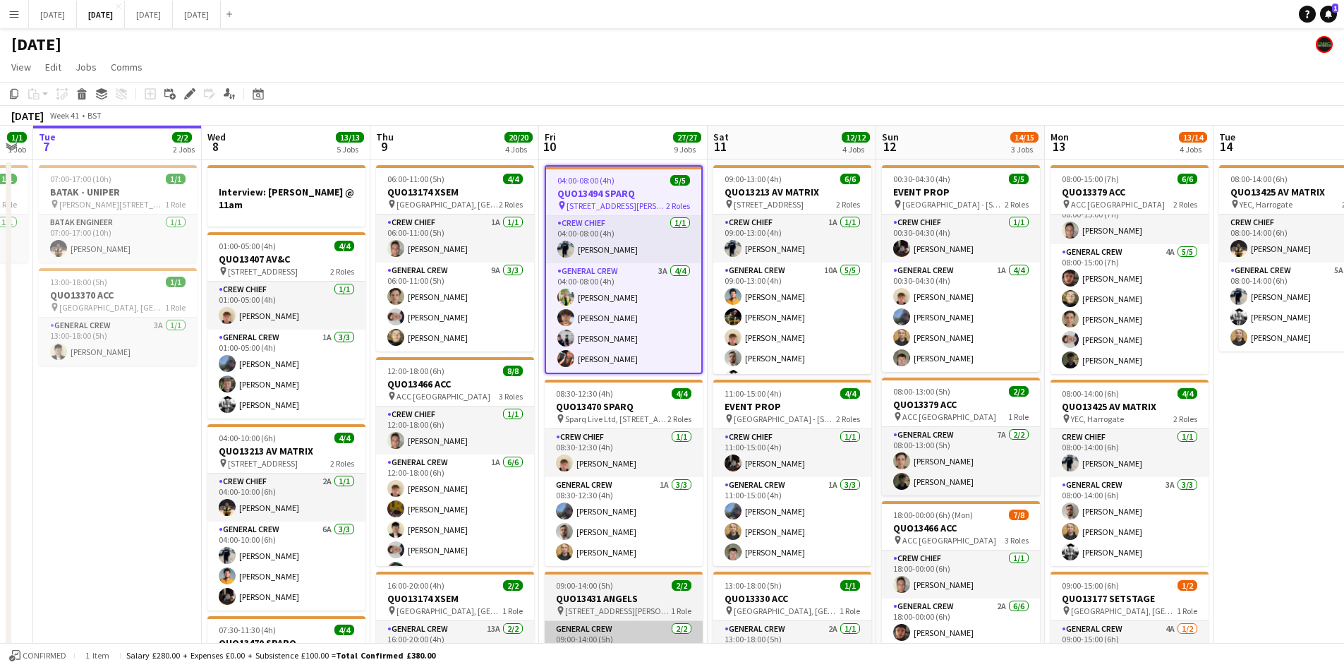
scroll to position [353, 0]
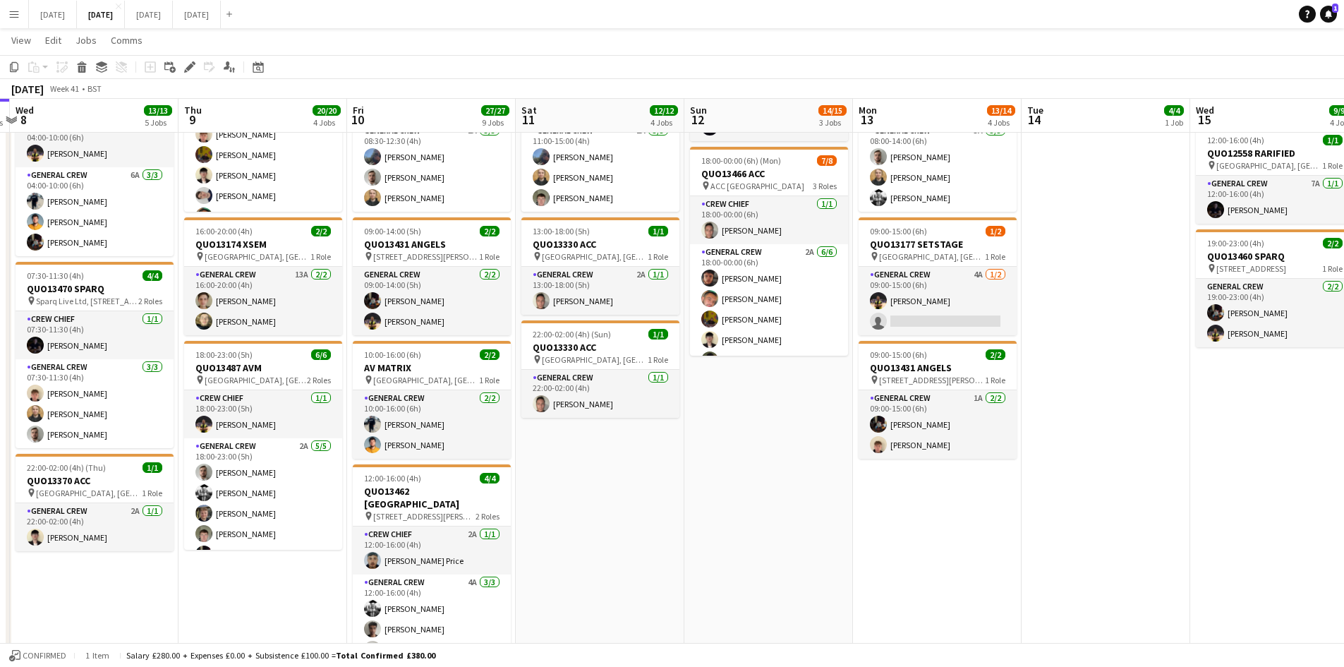
drag, startPoint x: 1046, startPoint y: 416, endPoint x: 853, endPoint y: 383, distance: 195.5
click at [853, 384] on app-calendar-viewport "Sun 5 2/2 1 Job Mon 6 1/1 1 Job Tue 7 2/2 2 Jobs Wed 8 13/13 5 Jobs Thu 9 20/20…" at bounding box center [672, 489] width 1344 height 1574
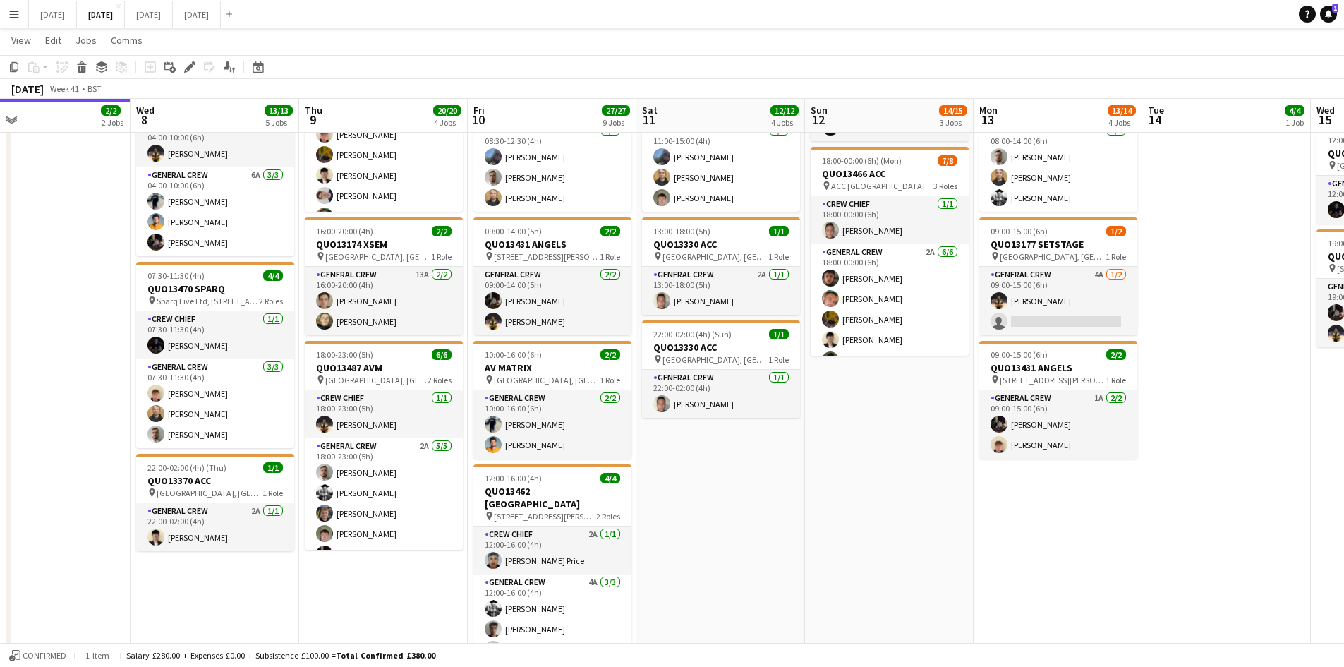
drag, startPoint x: 652, startPoint y: 445, endPoint x: 777, endPoint y: 452, distance: 125.1
click at [777, 452] on app-calendar-viewport "Sun 5 2/2 1 Job Mon 6 1/1 1 Job Tue 7 2/2 2 Jobs Wed 8 13/13 5 Jobs Thu 9 20/20…" at bounding box center [672, 489] width 1344 height 1574
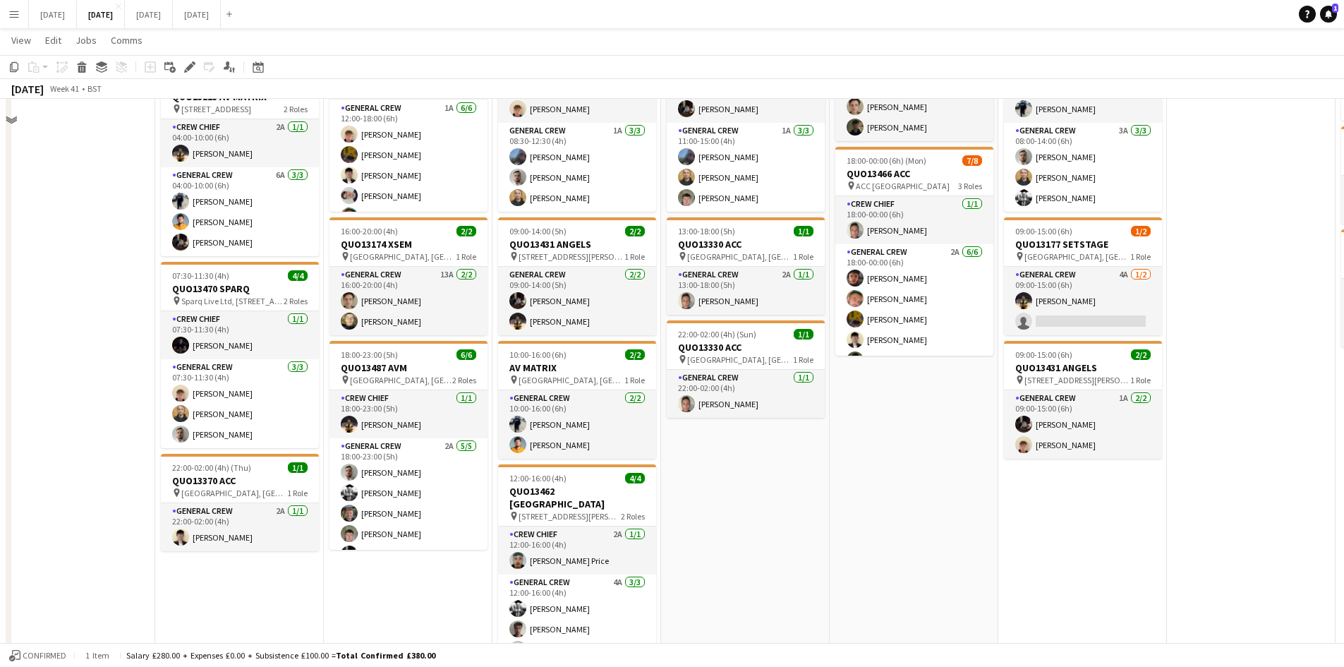
scroll to position [0, 0]
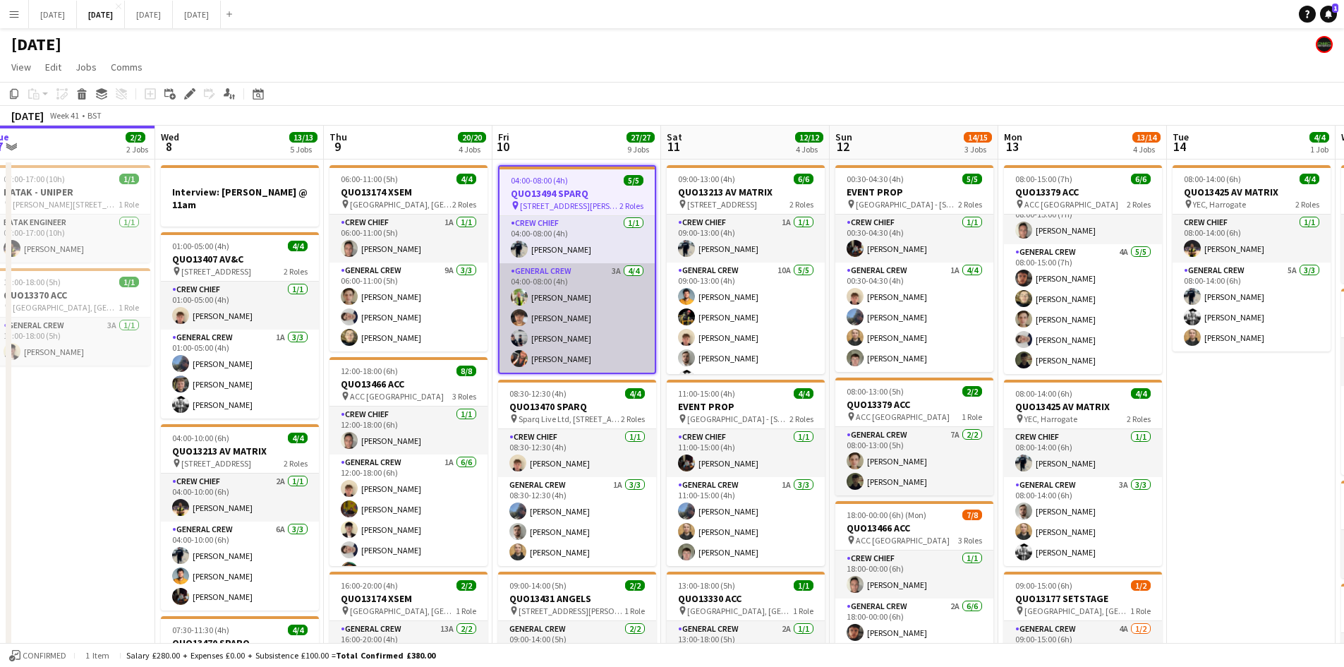
click at [563, 334] on app-card-role "General Crew 3A [DATE] 04:00-08:00 (4h) [PERSON_NAME] [PERSON_NAME] [PERSON_NAM…" at bounding box center [577, 317] width 155 height 109
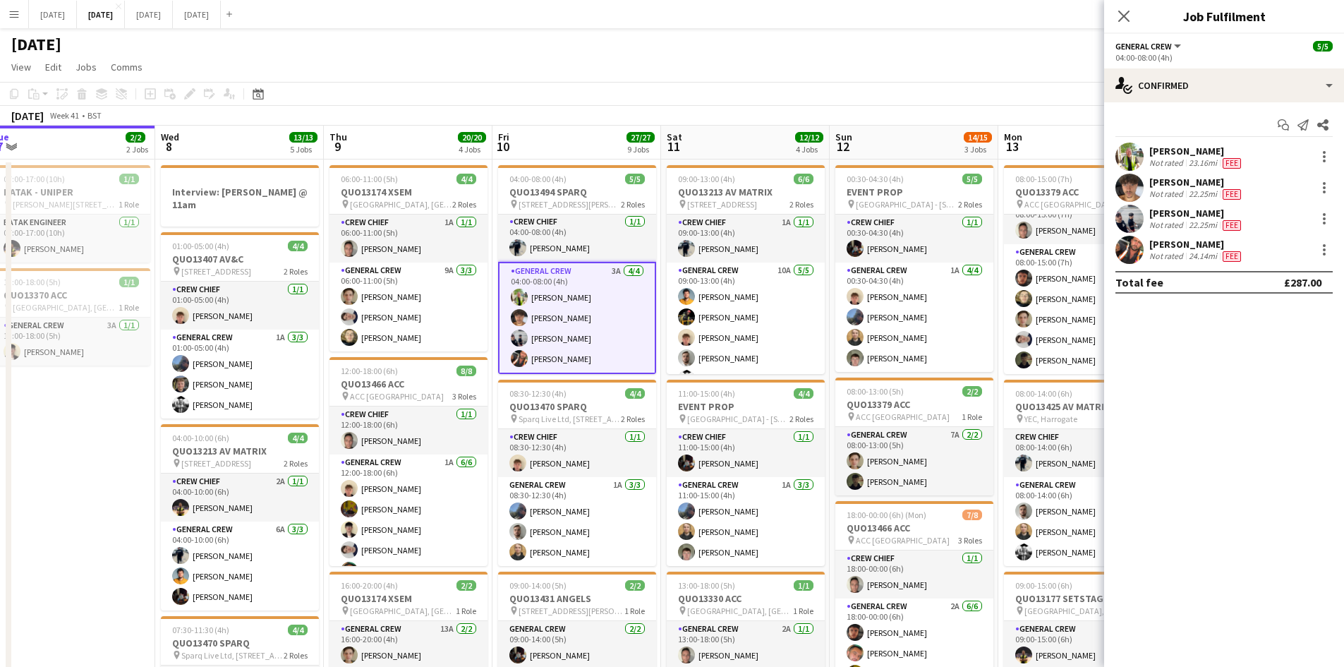
click at [1135, 215] on app-user-avatar at bounding box center [1130, 219] width 28 height 28
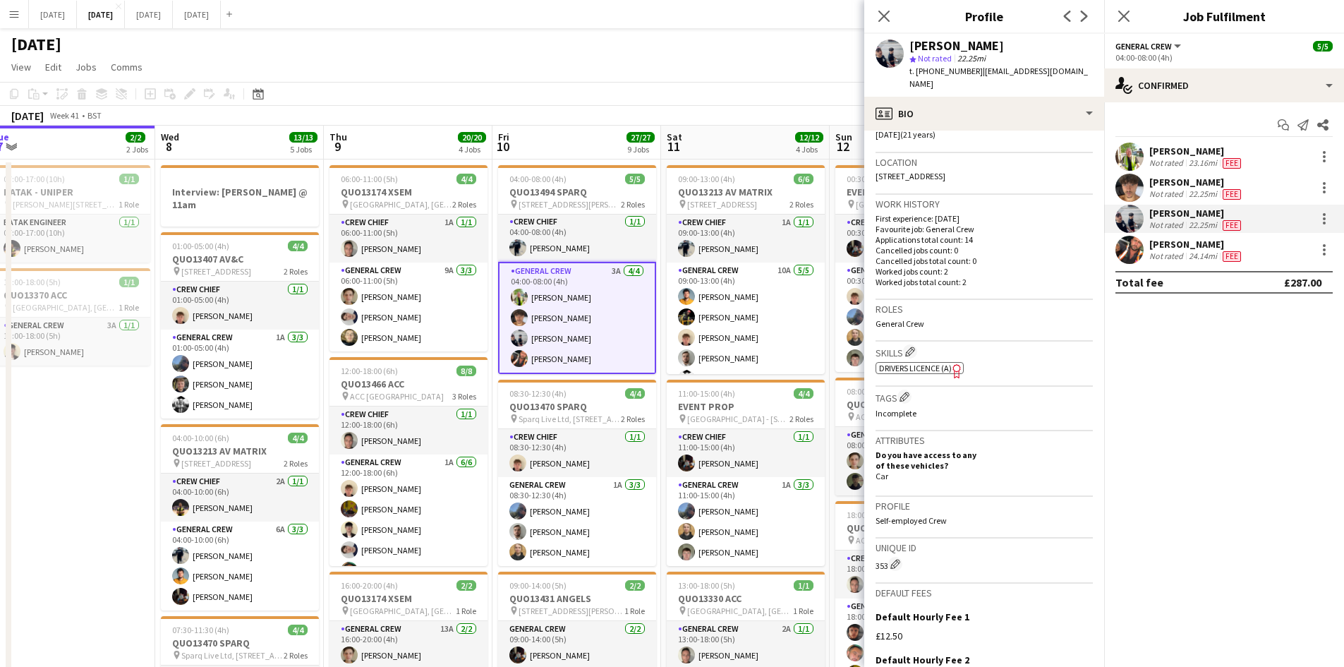
scroll to position [353, 0]
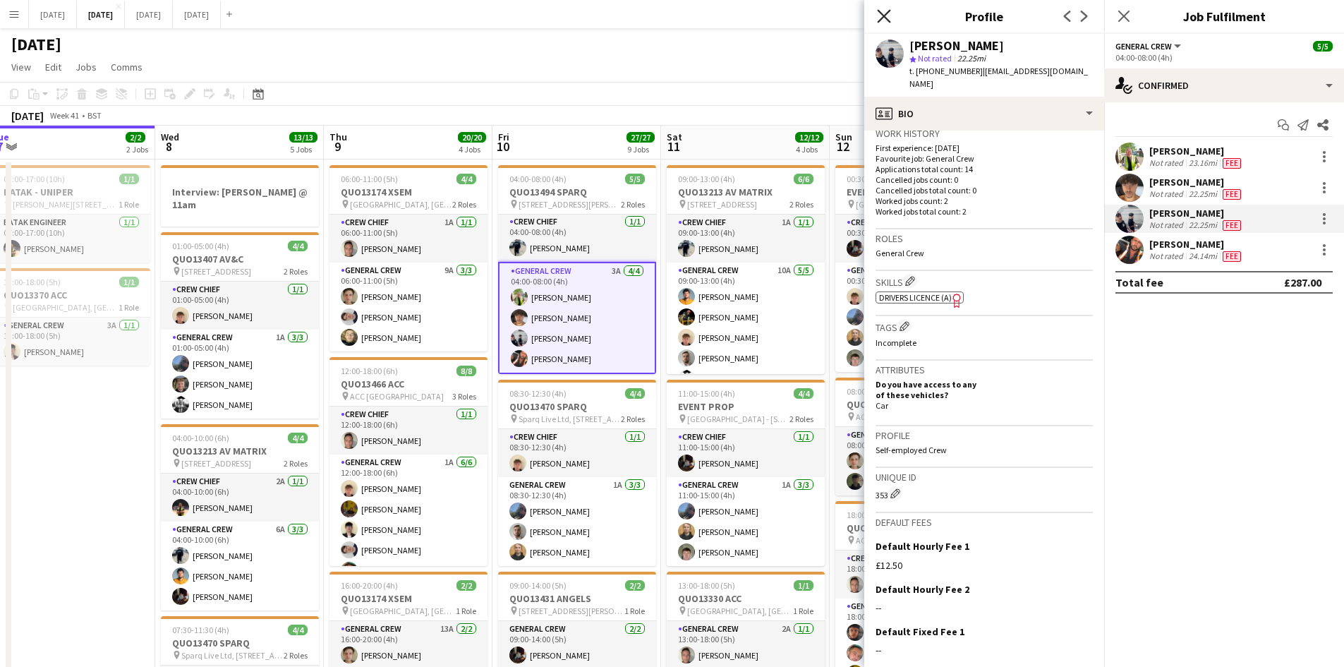
click at [881, 11] on icon "Close pop-in" at bounding box center [883, 15] width 13 height 13
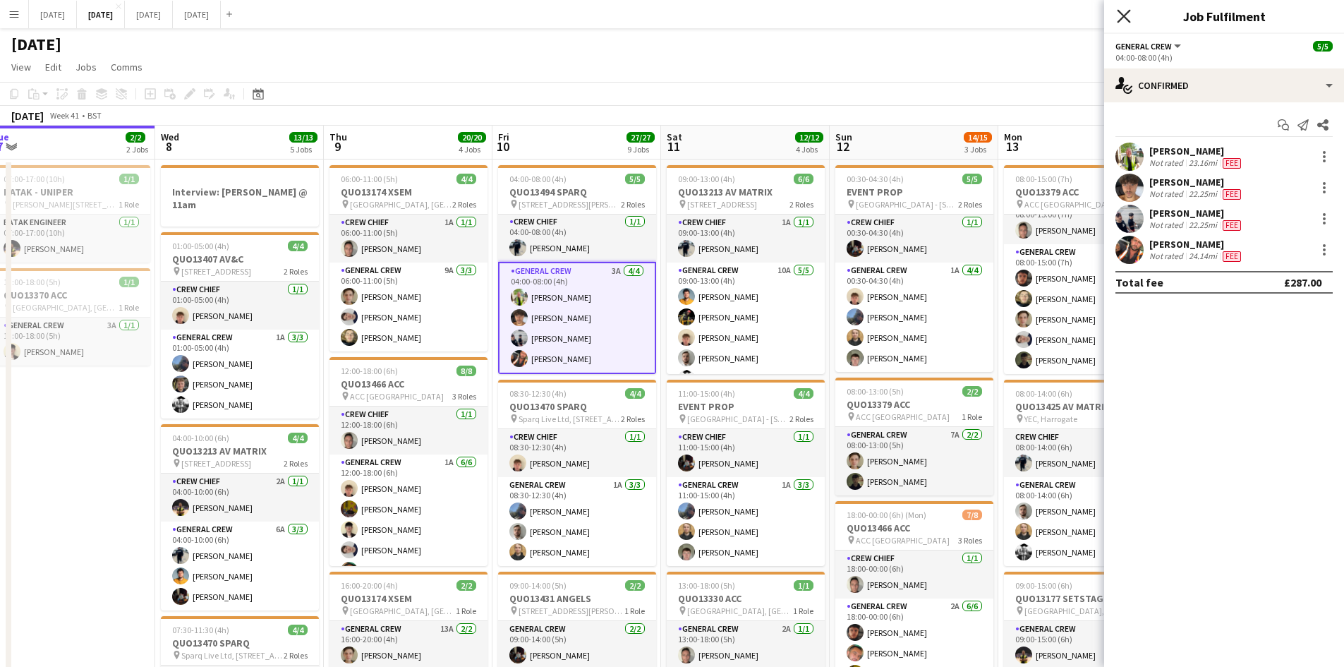
click at [1124, 15] on icon "Close pop-in" at bounding box center [1123, 15] width 13 height 13
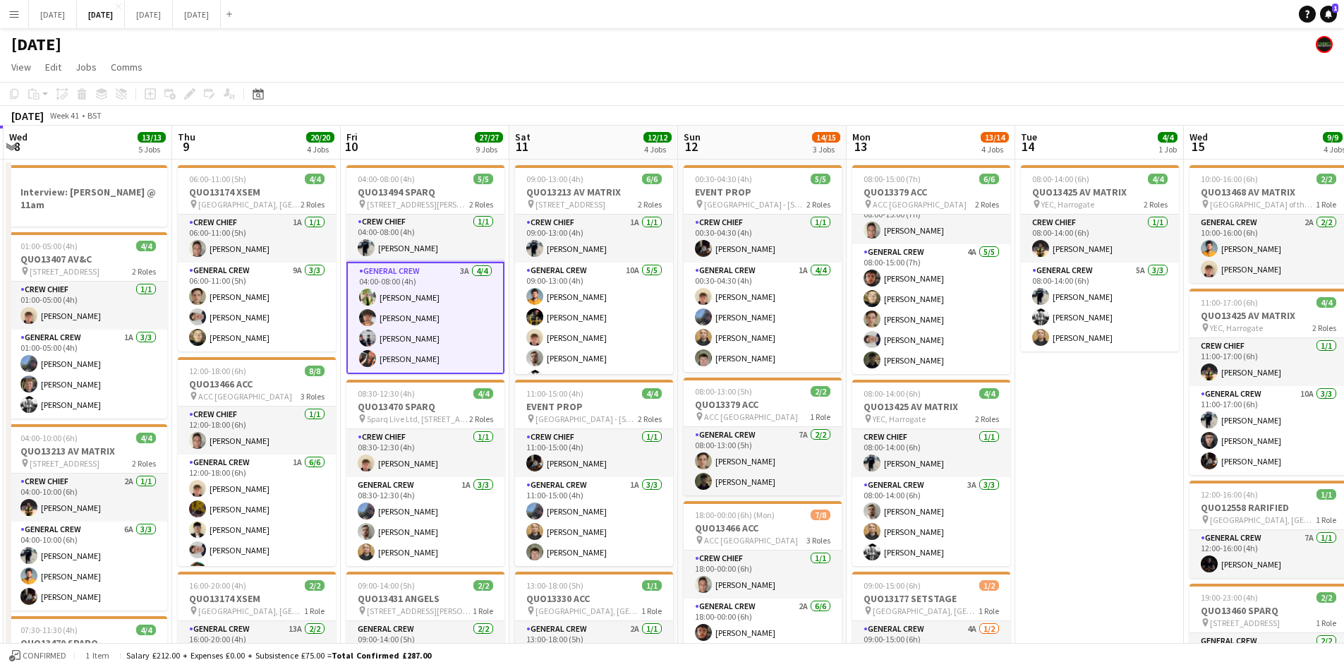
drag, startPoint x: 1120, startPoint y: 254, endPoint x: 945, endPoint y: 192, distance: 186.3
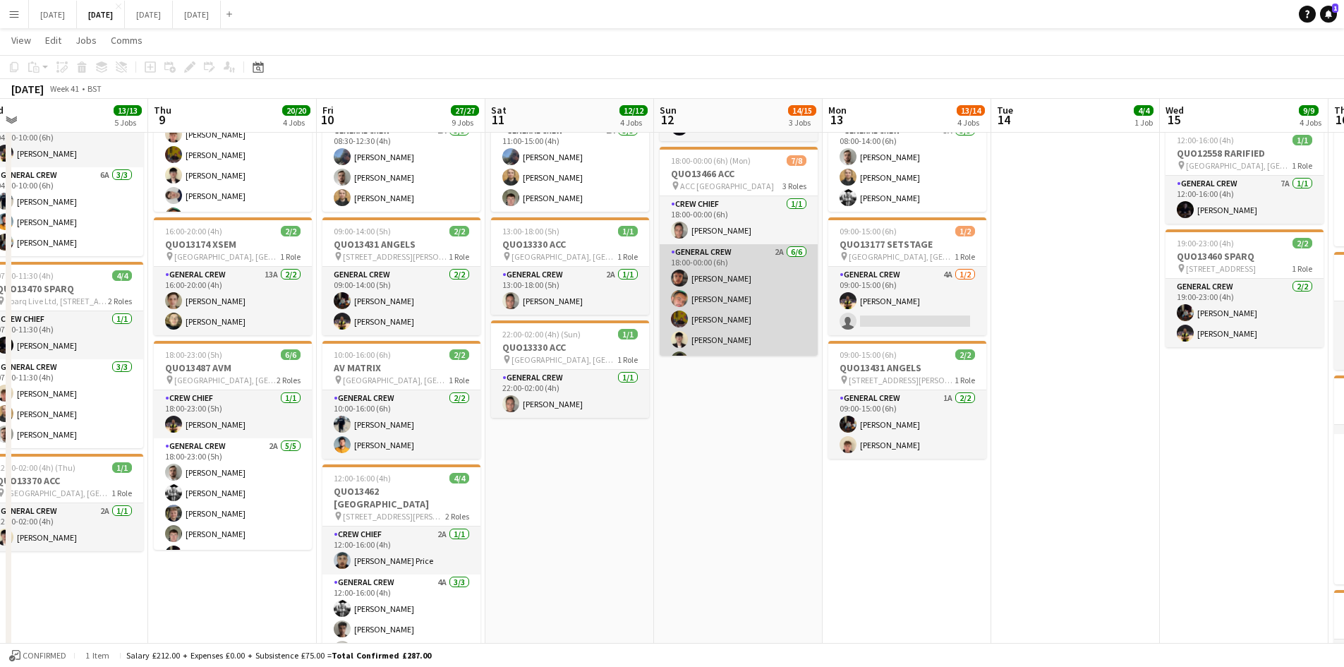
scroll to position [87, 0]
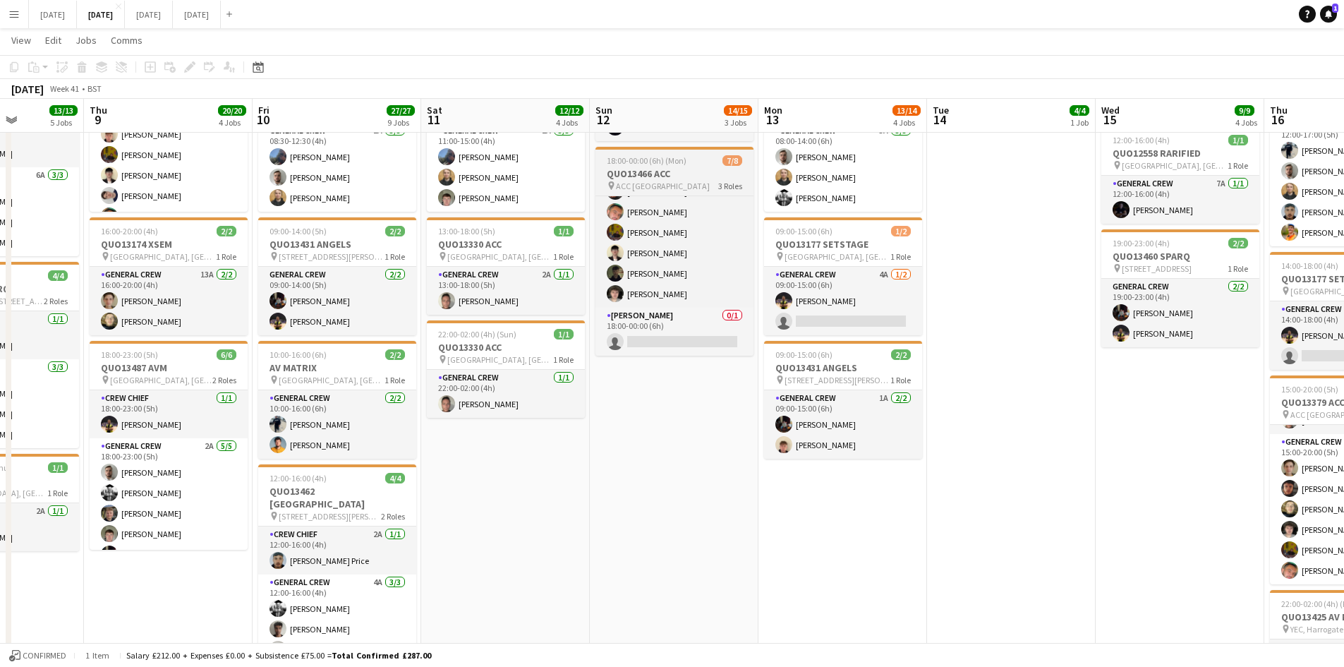
drag, startPoint x: 782, startPoint y: 383, endPoint x: 671, endPoint y: 338, distance: 119.6
click at [646, 342] on app-calendar-viewport "Sun 5 2/2 1 Job Mon 6 1/1 1 Job Tue 7 2/2 2 Jobs Wed 8 13/13 5 Jobs Thu 9 20/20…" at bounding box center [672, 489] width 1344 height 1574
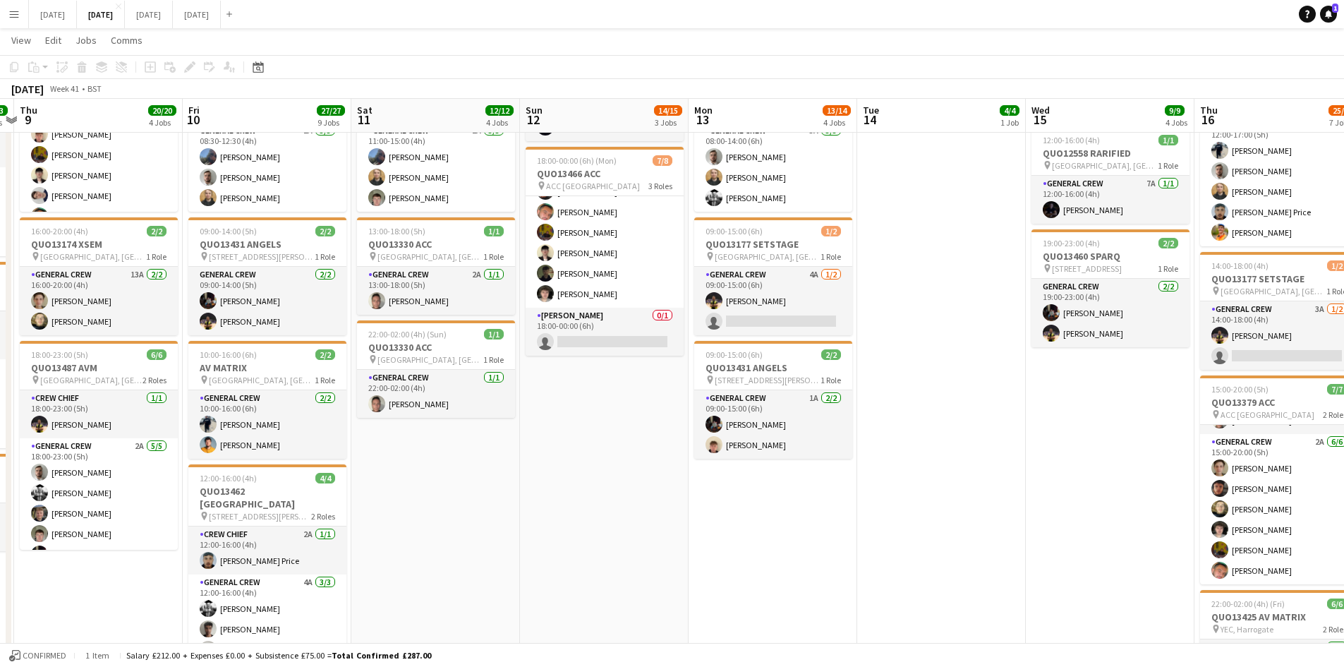
drag, startPoint x: 926, startPoint y: 389, endPoint x: 751, endPoint y: 364, distance: 176.0
click at [752, 364] on app-calendar-viewport "Mon 6 1/1 1 Job Tue 7 2/2 2 Jobs Wed 8 13/13 5 Jobs Thu 9 20/20 4 Jobs Fri 10 2…" at bounding box center [672, 489] width 1344 height 1574
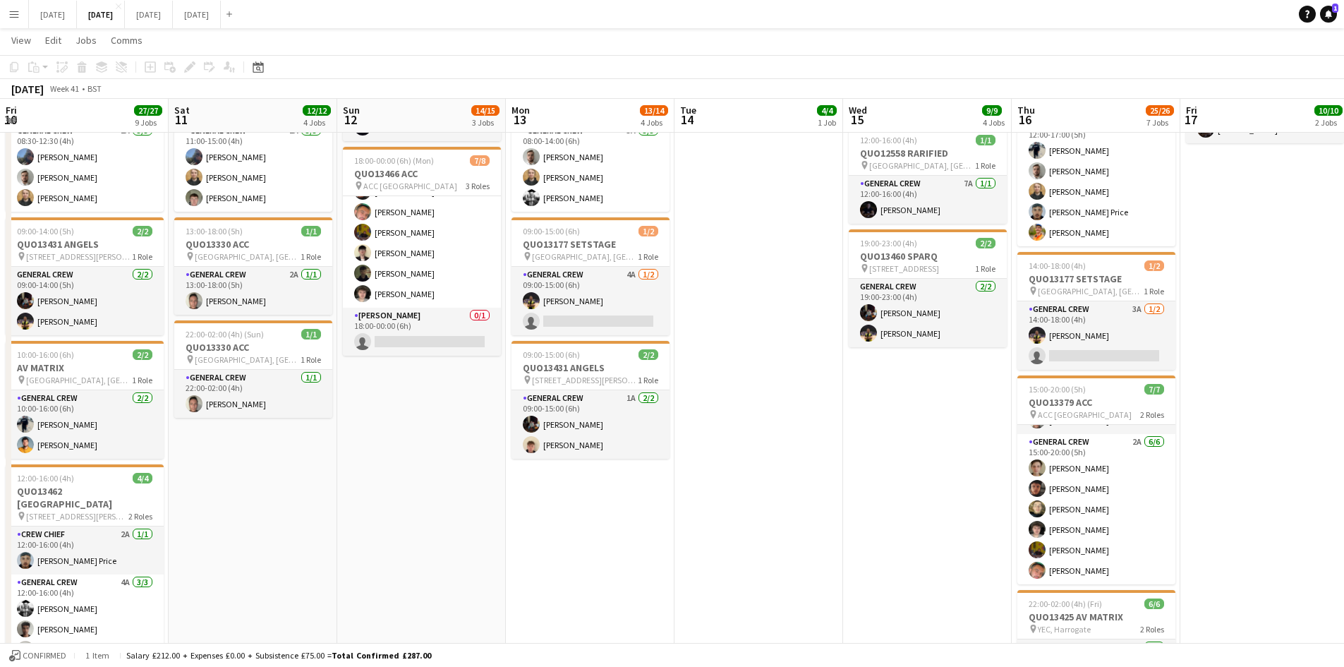
drag, startPoint x: 651, startPoint y: 358, endPoint x: 640, endPoint y: 356, distance: 10.8
click at [640, 356] on app-calendar-viewport "Tue 7 2/2 2 Jobs Wed 8 13/13 5 Jobs Thu 9 20/20 4 Jobs Fri 10 27/27 9 Jobs Sat …" at bounding box center [672, 489] width 1344 height 1574
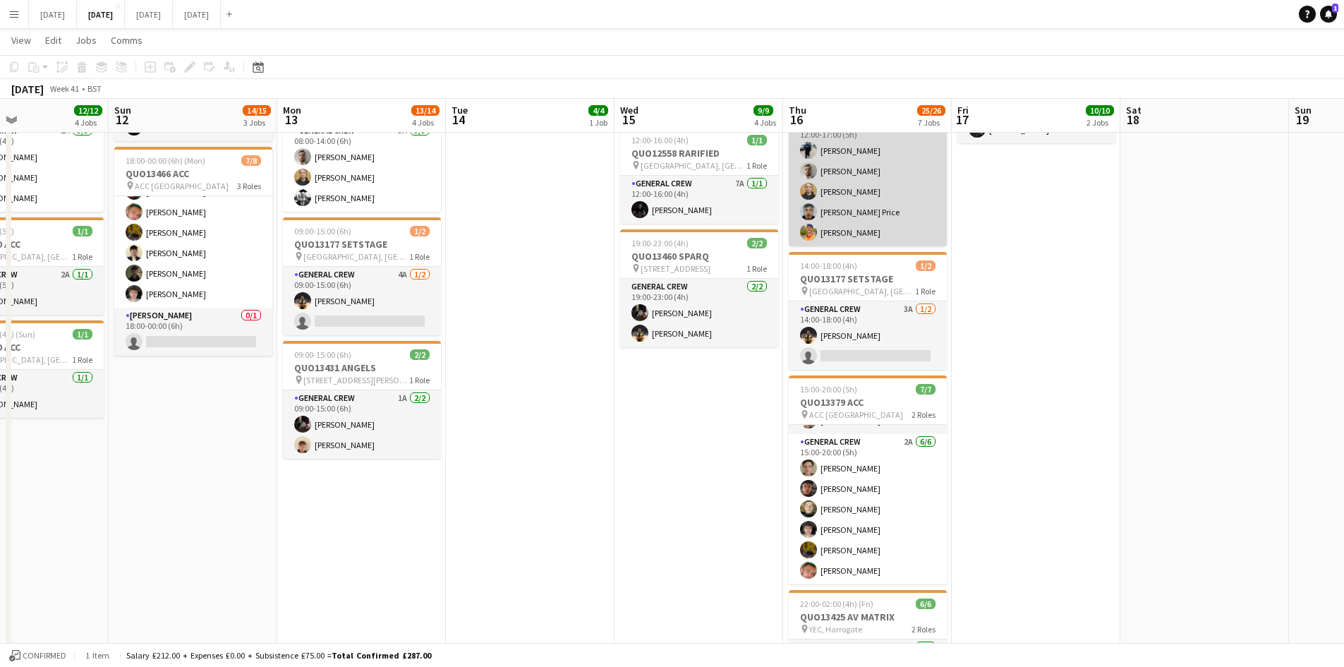
scroll to position [0, 0]
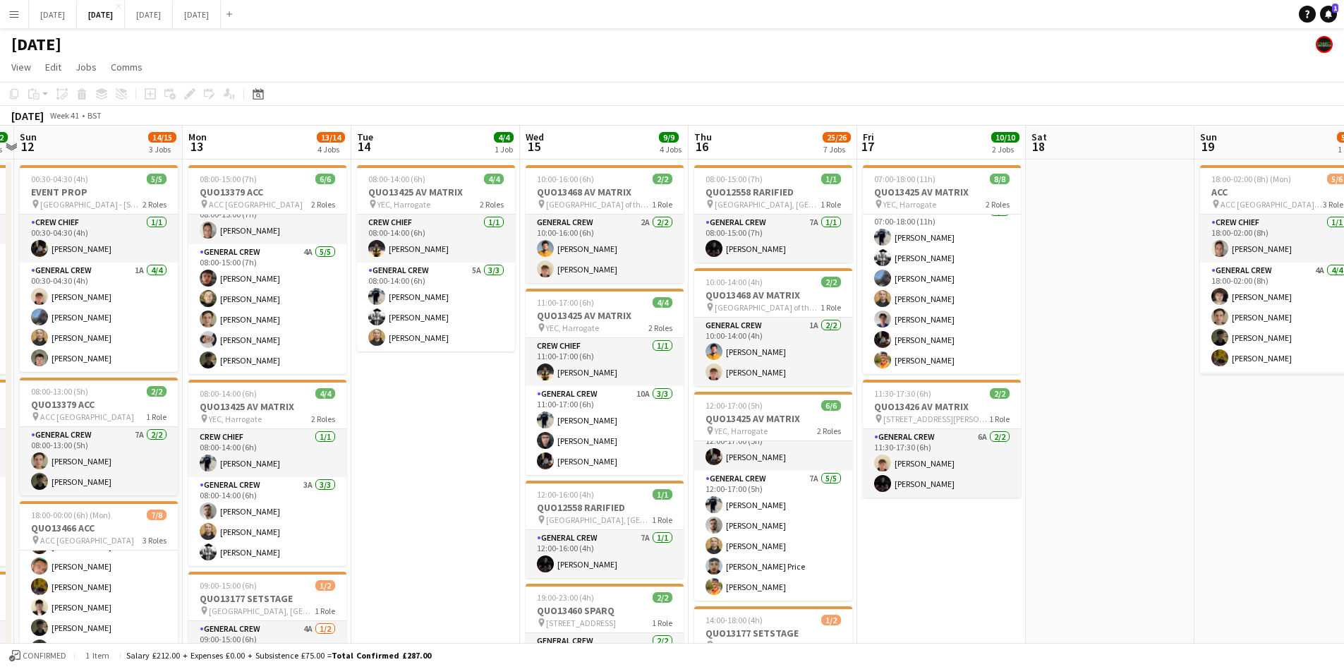
drag, startPoint x: 1171, startPoint y: 410, endPoint x: 1076, endPoint y: 385, distance: 98.6
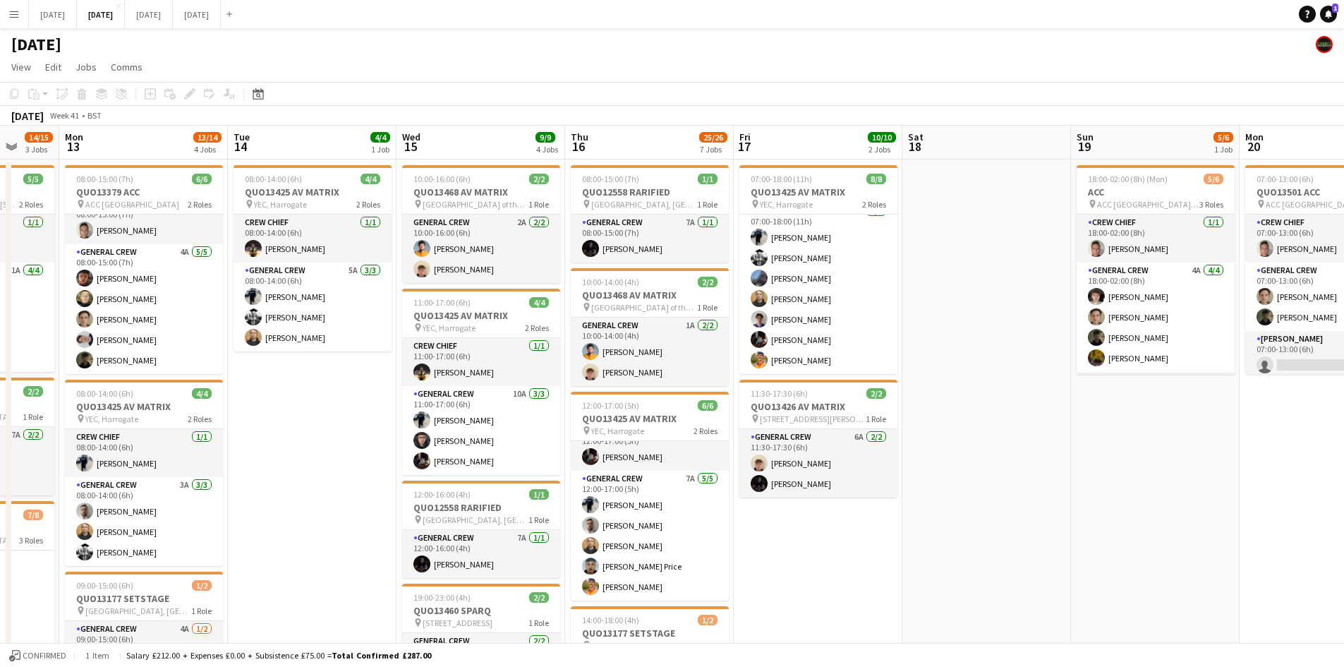
drag, startPoint x: 1128, startPoint y: 408, endPoint x: 995, endPoint y: 384, distance: 135.5
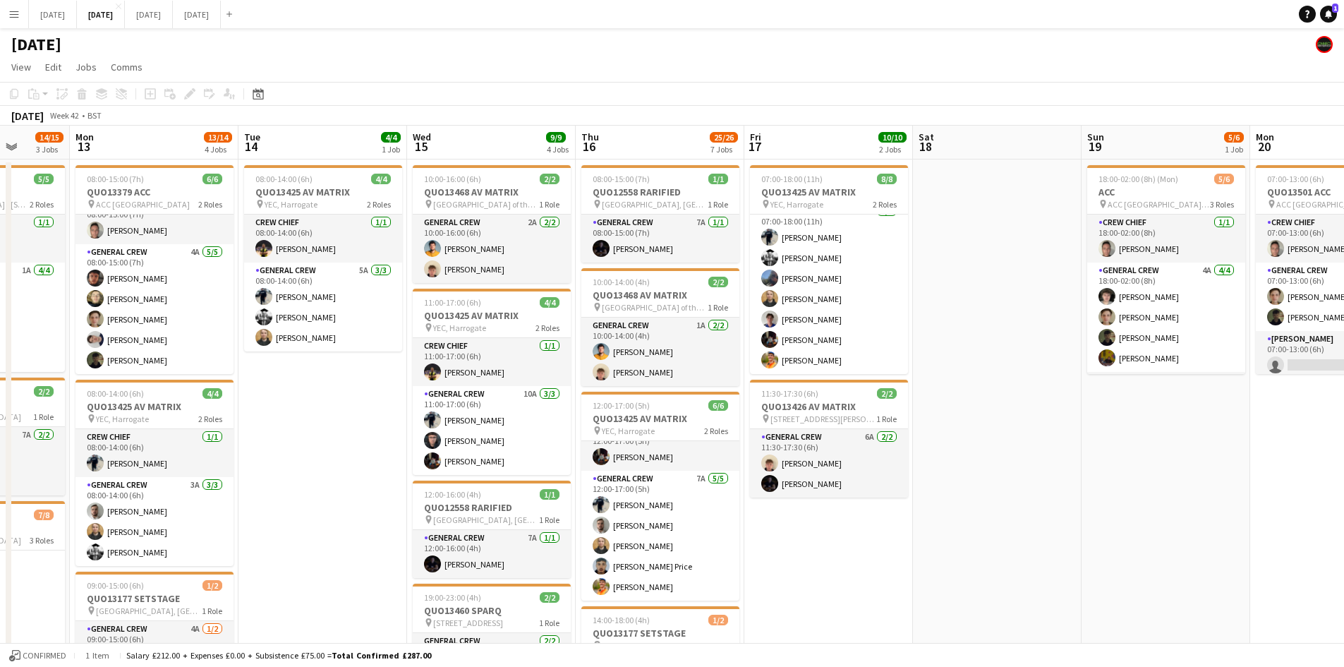
drag, startPoint x: 1066, startPoint y: 404, endPoint x: 908, endPoint y: 377, distance: 160.3
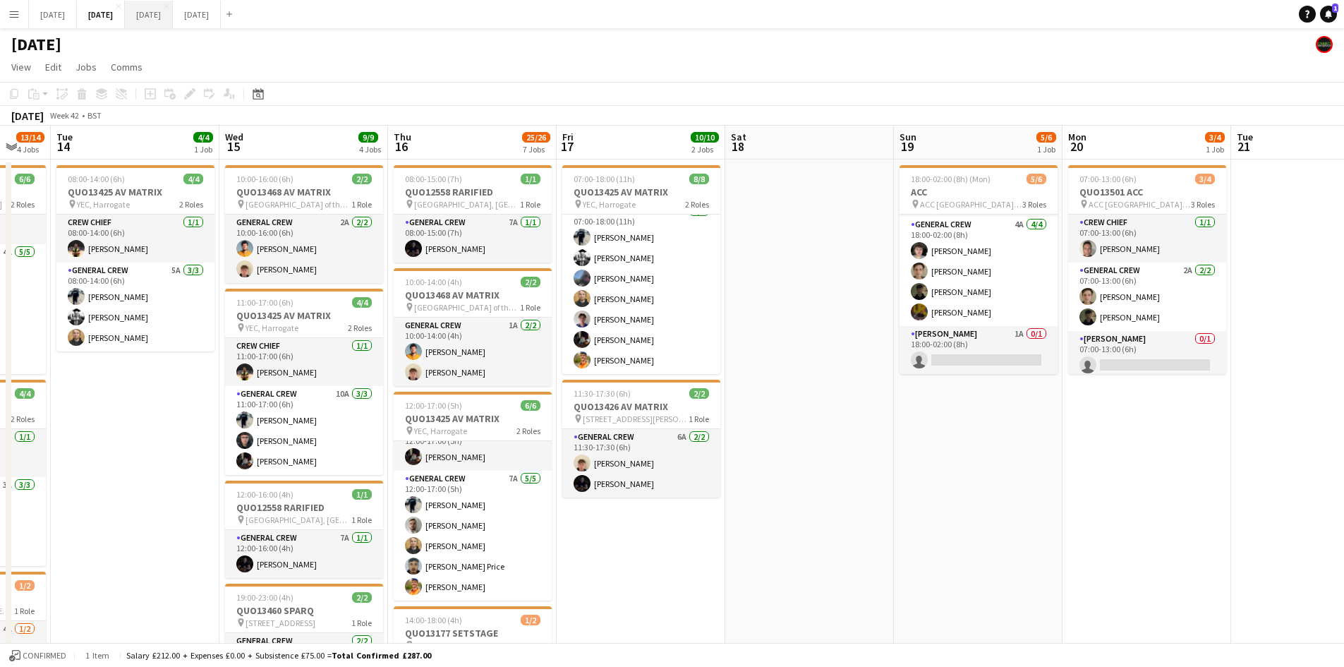
click at [173, 20] on button "[DATE] Close" at bounding box center [149, 15] width 48 height 28
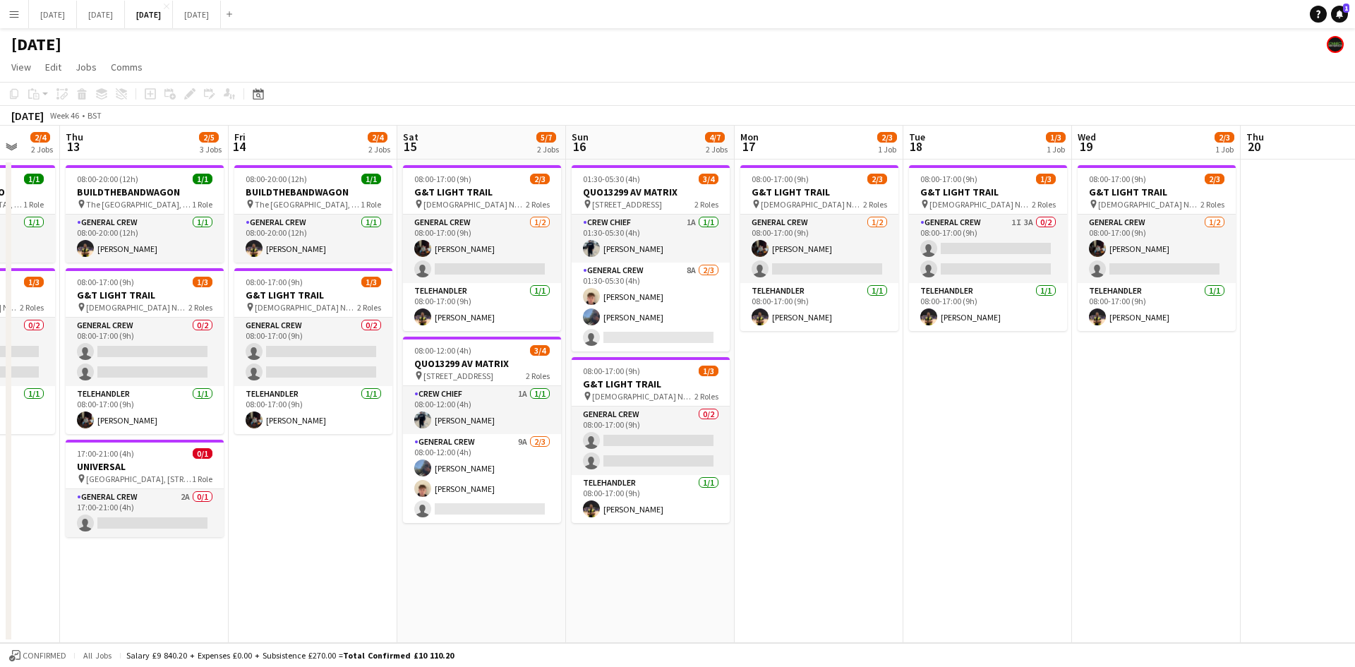
drag, startPoint x: 712, startPoint y: 396, endPoint x: 885, endPoint y: 394, distance: 172.9
click at [885, 394] on app-calendar-viewport "Tue 11 Wed 12 2/4 2 Jobs Thu 13 2/5 3 Jobs Fri 14 2/4 2 Jobs Sat 15 5/7 2 Jobs …" at bounding box center [677, 384] width 1355 height 517
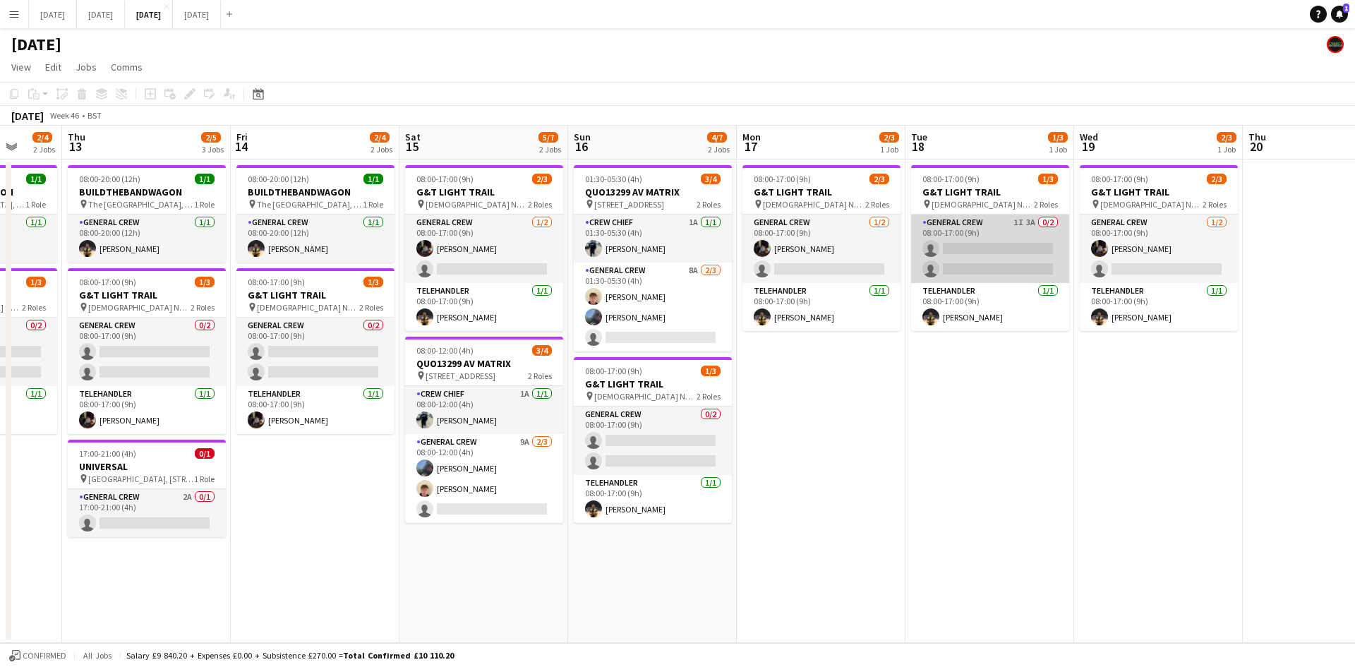
click at [1017, 246] on app-card-role "General Crew 1I 3A 0/2 08:00-17:00 (9h) single-neutral-actions single-neutral-a…" at bounding box center [990, 248] width 158 height 68
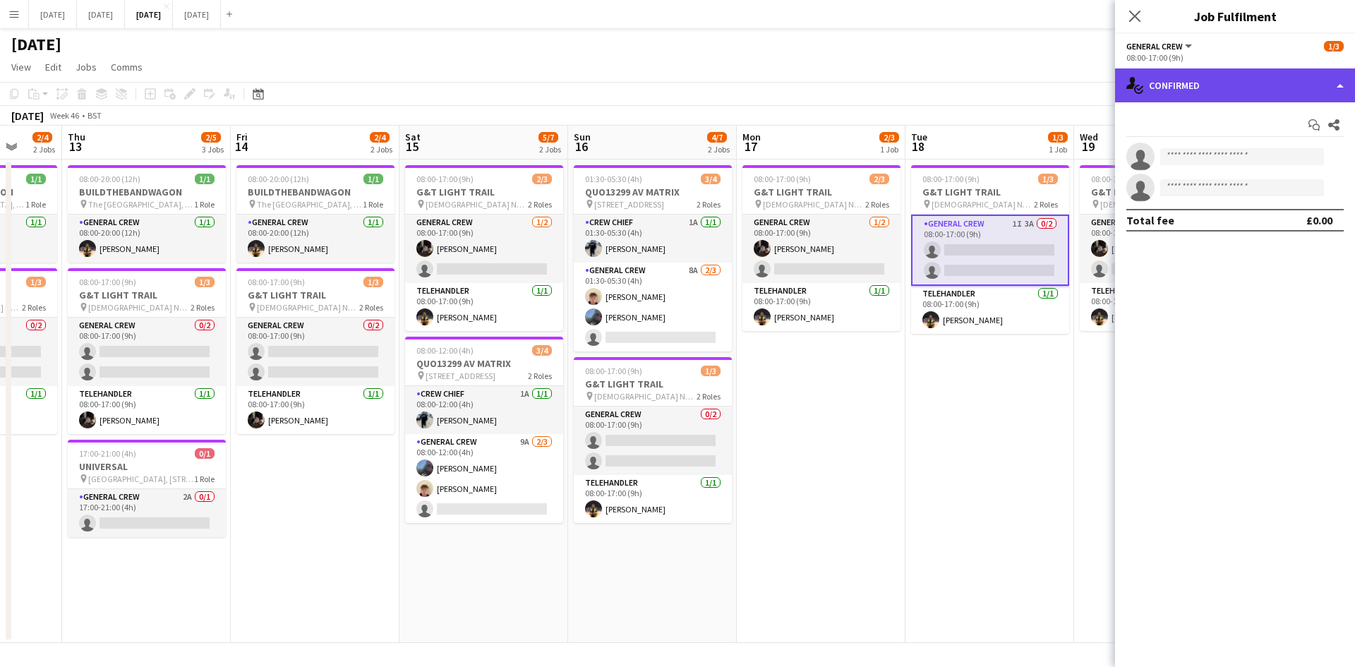
click at [1229, 84] on div "single-neutral-actions-check-2 Confirmed" at bounding box center [1235, 85] width 240 height 34
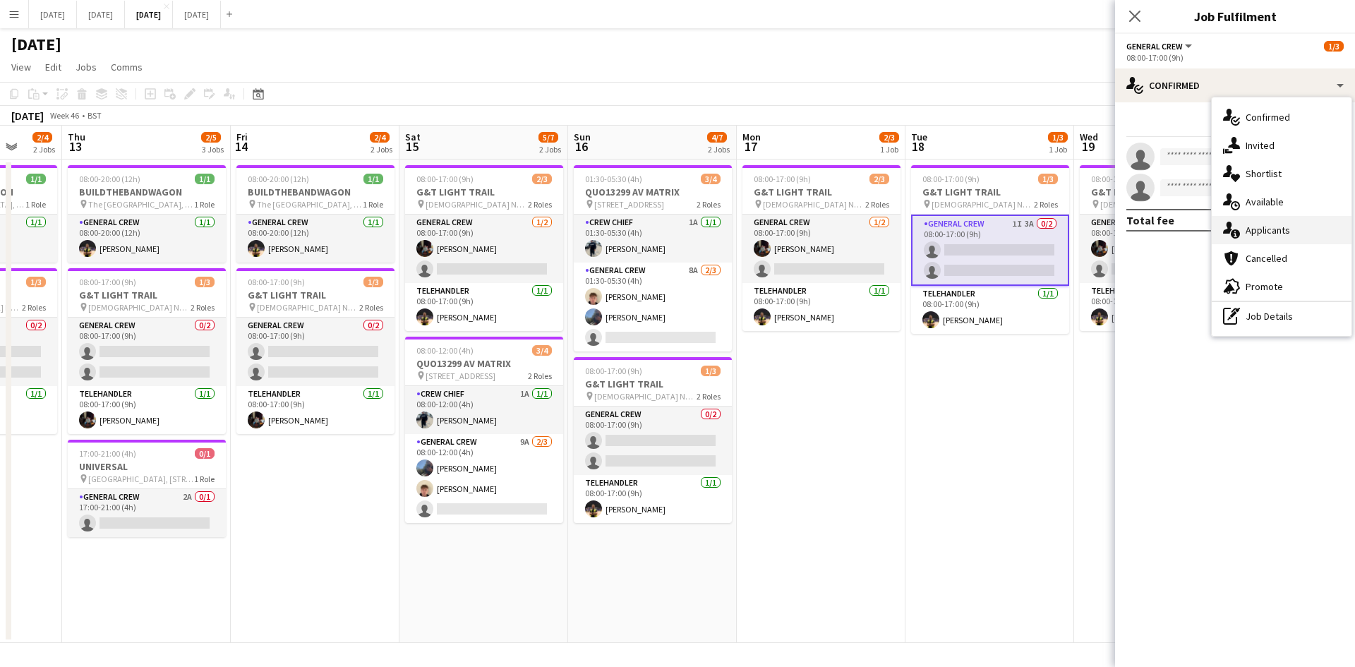
click at [1265, 231] on span "Applicants" at bounding box center [1267, 230] width 44 height 13
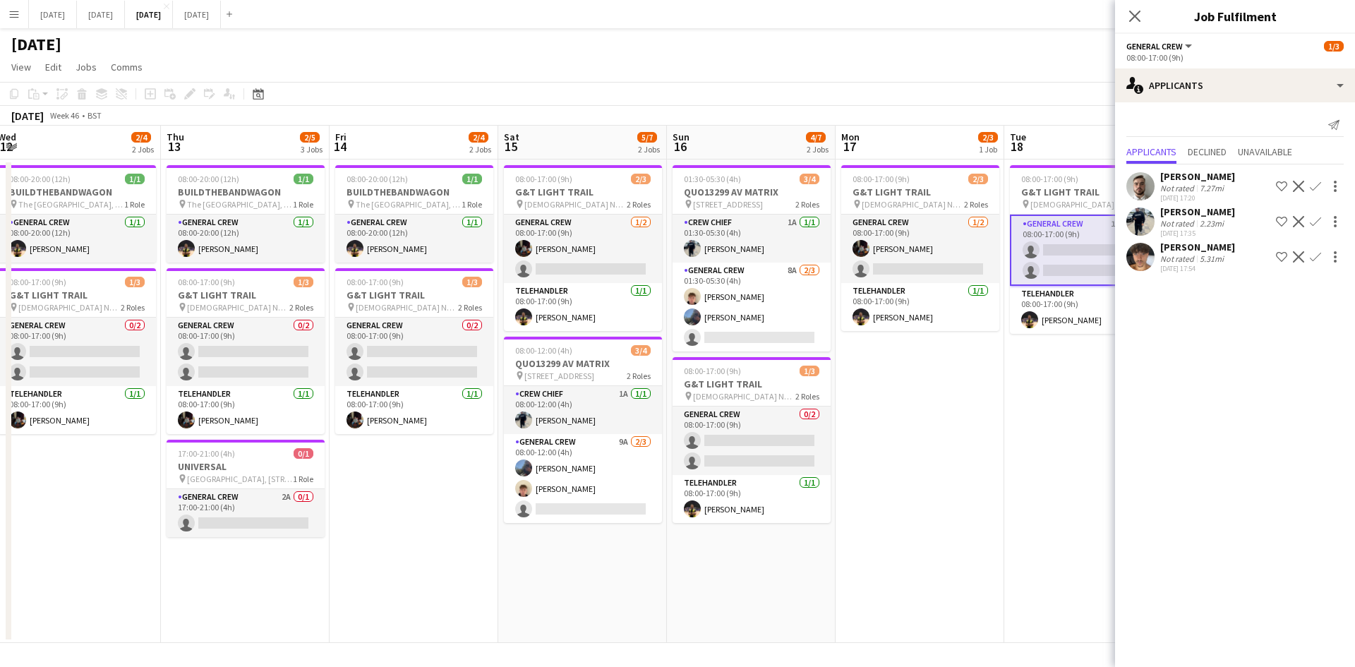
drag, startPoint x: 847, startPoint y: 441, endPoint x: 950, endPoint y: 447, distance: 103.2
click at [950, 447] on app-calendar-viewport "Mon 10 2/4 2 Jobs Tue 11 1/5 3 Jobs Wed 12 2/4 2 Jobs Thu 13 2/5 3 Jobs Fri 14 …" at bounding box center [677, 384] width 1355 height 517
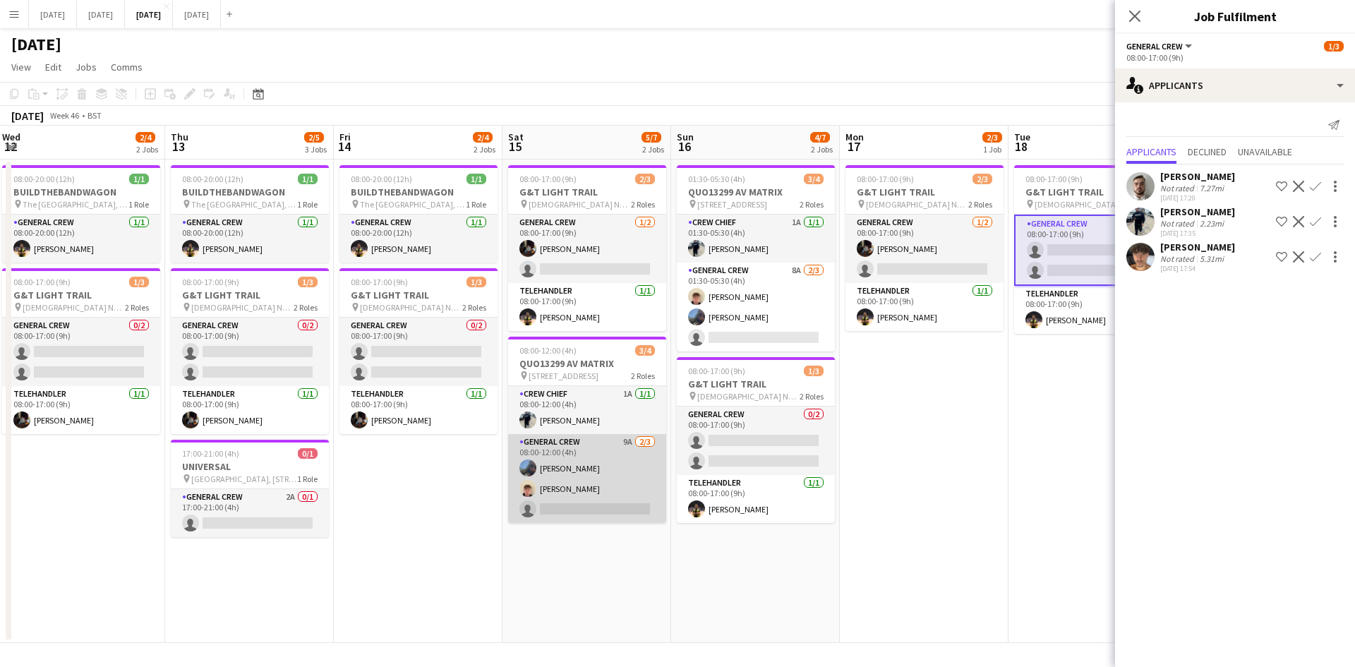
click at [624, 480] on app-card-role "General Crew 9A [DATE] 08:00-12:00 (4h) [PERSON_NAME] [PERSON_NAME] single-neut…" at bounding box center [587, 478] width 158 height 89
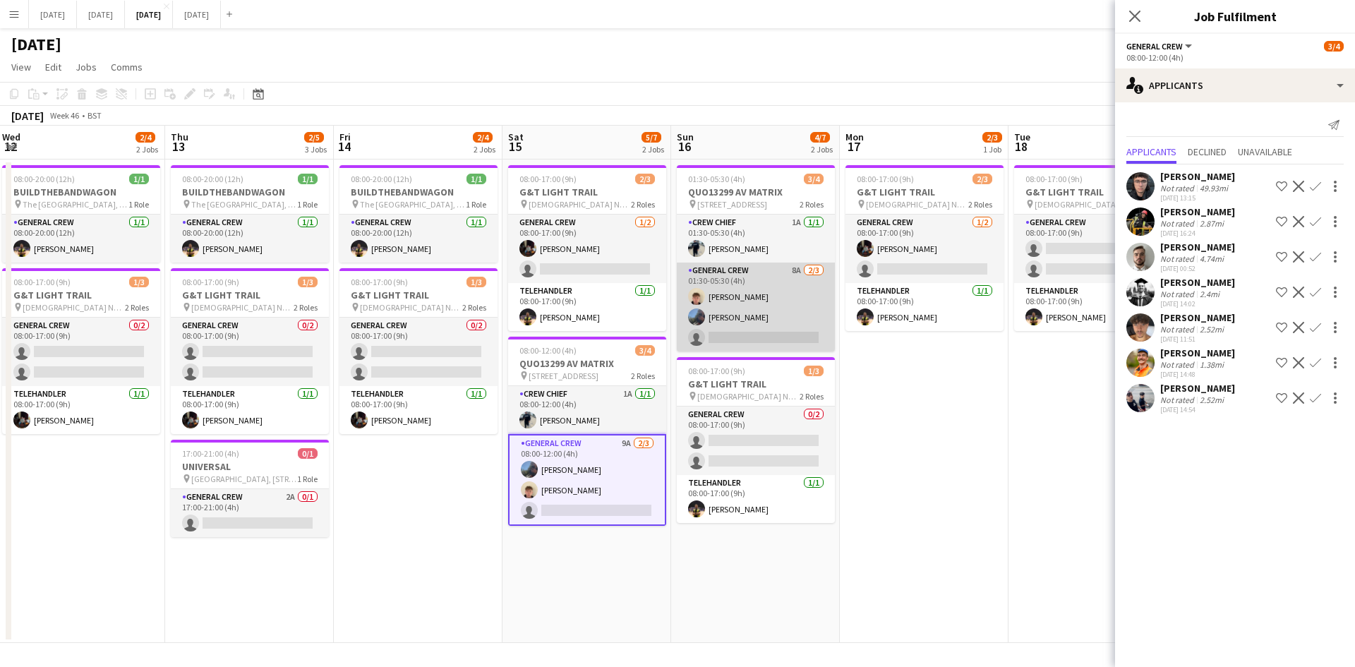
click at [727, 292] on app-card-role "General Crew 8A [DATE] 01:30-05:30 (4h) [PERSON_NAME] [PERSON_NAME] single-neut…" at bounding box center [756, 306] width 158 height 89
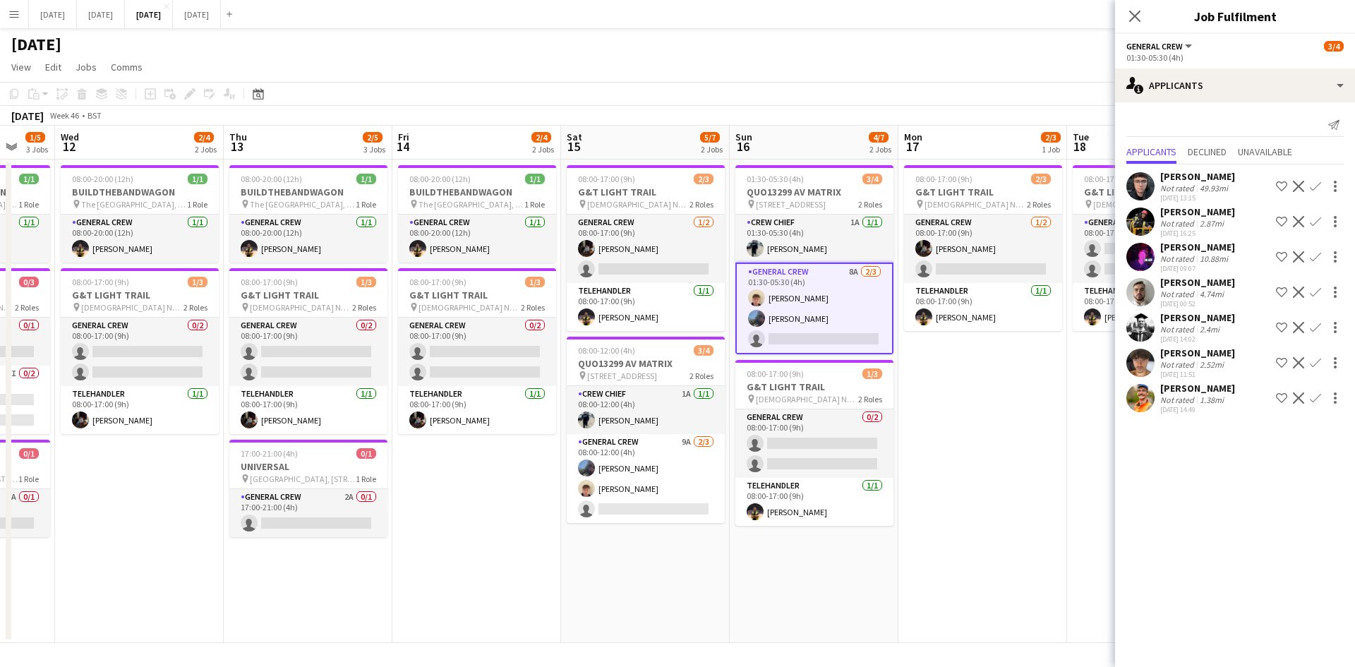
drag, startPoint x: 489, startPoint y: 457, endPoint x: 747, endPoint y: 445, distance: 257.9
click at [743, 446] on app-calendar-viewport "Mon 10 2/4 2 Jobs Tue 11 1/5 3 Jobs Wed 12 2/4 2 Jobs Thu 13 2/5 3 Jobs Fri 14 …" at bounding box center [677, 384] width 1355 height 517
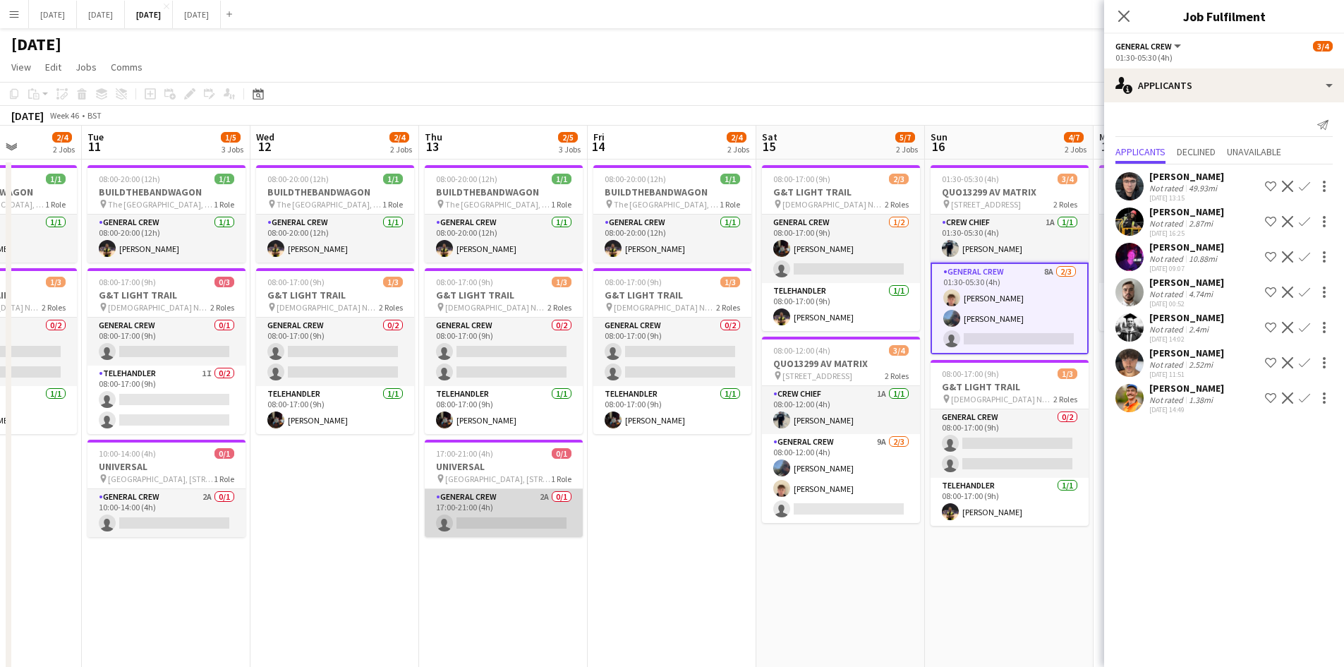
click at [511, 516] on app-card-role "General Crew 2A 0/1 17:00-21:00 (4h) single-neutral-actions" at bounding box center [504, 513] width 158 height 48
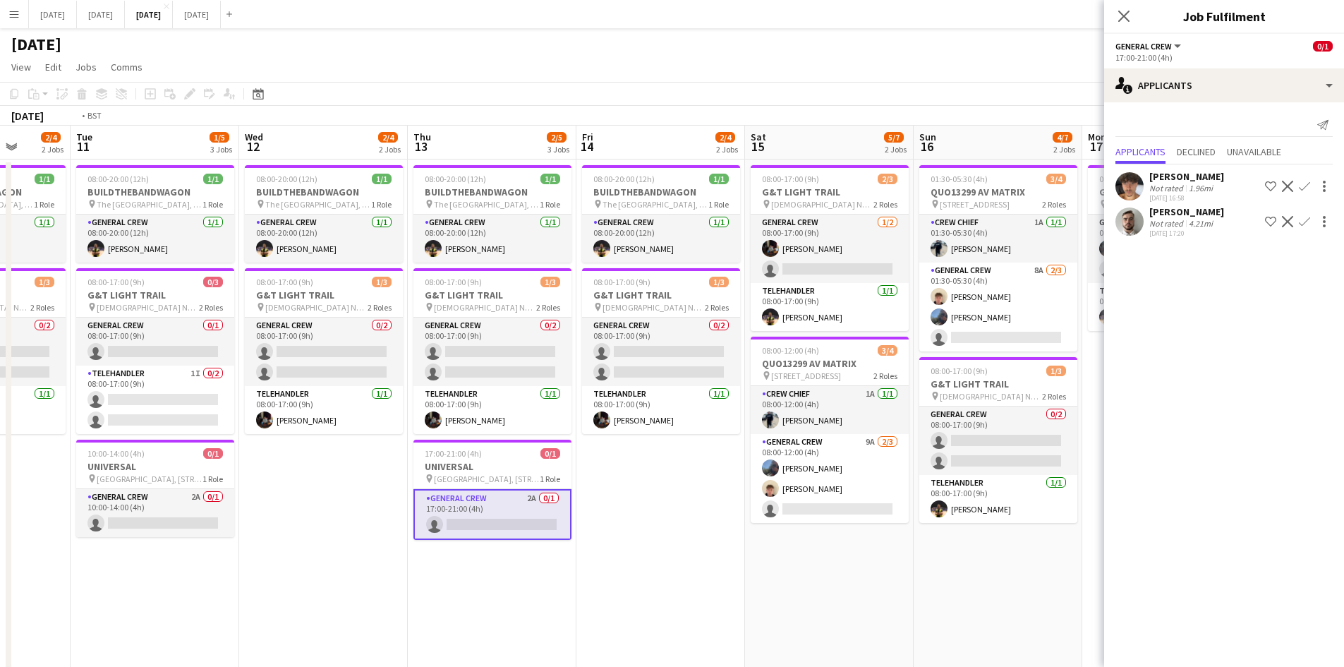
drag, startPoint x: 385, startPoint y: 471, endPoint x: 618, endPoint y: 476, distance: 232.9
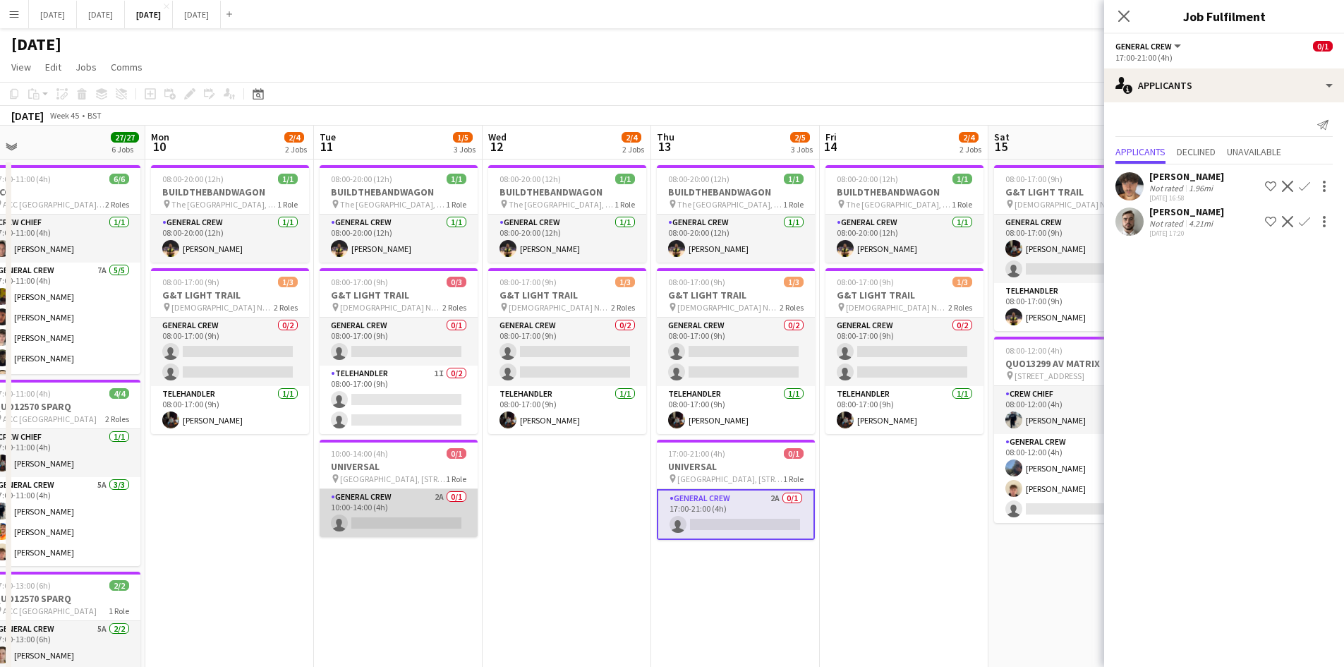
click at [420, 509] on app-card-role "General Crew 2A 0/1 10:00-14:00 (4h) single-neutral-actions" at bounding box center [399, 513] width 158 height 48
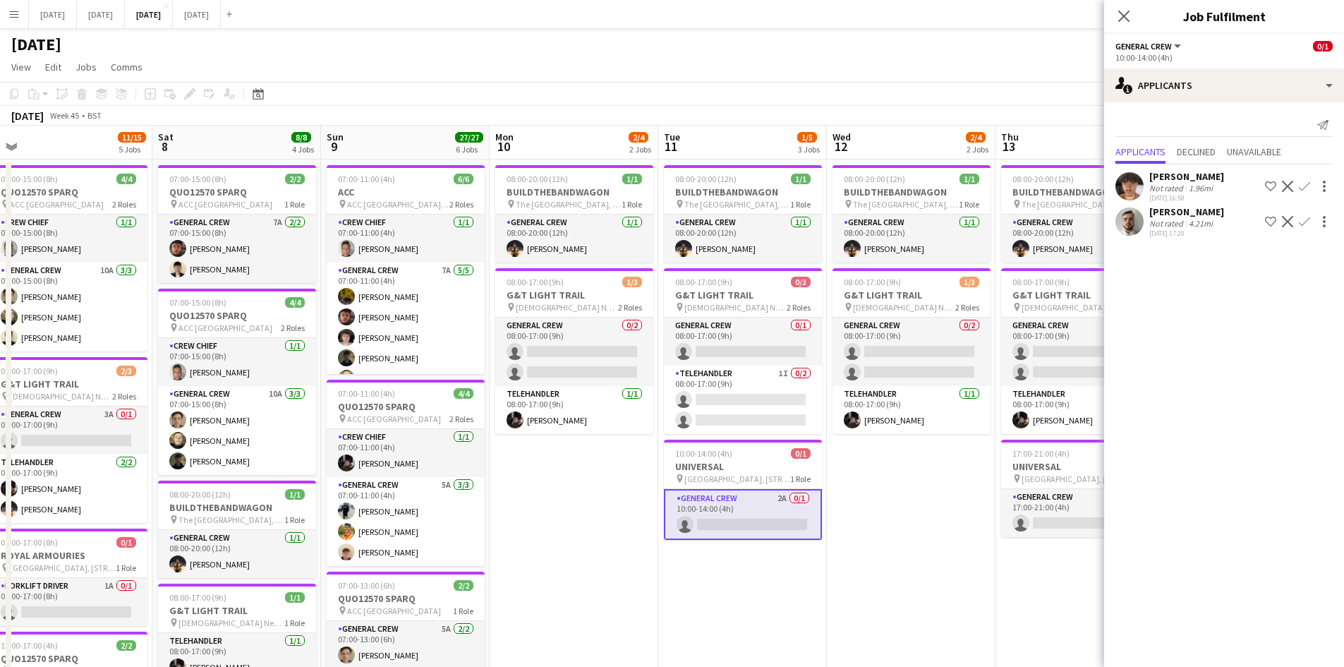
drag, startPoint x: 569, startPoint y: 469, endPoint x: 905, endPoint y: 459, distance: 336.7
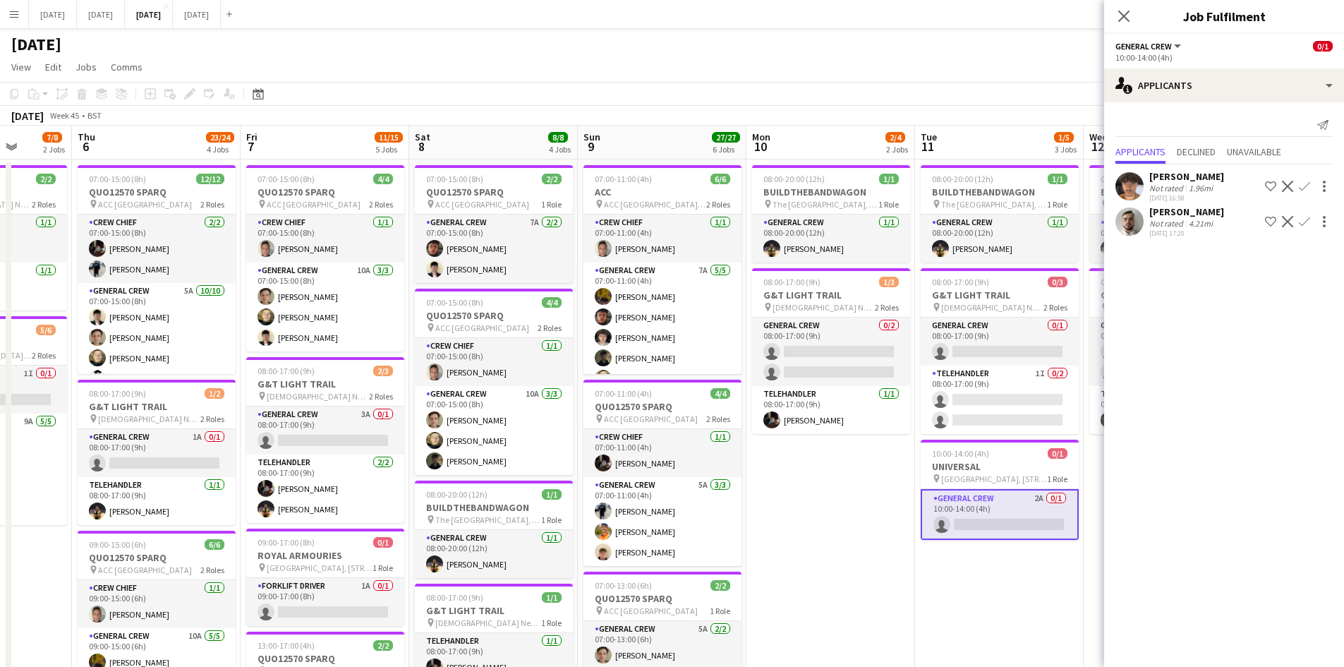
drag, startPoint x: 576, startPoint y: 437, endPoint x: 876, endPoint y: 433, distance: 299.9
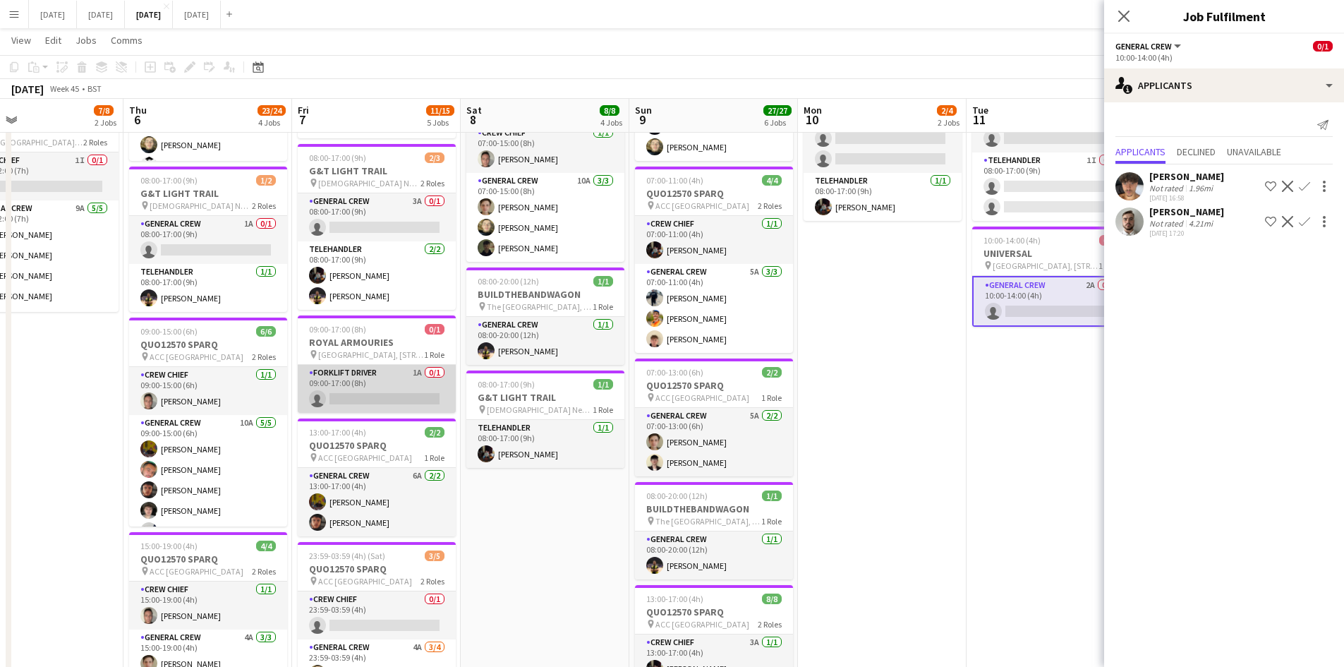
click at [380, 387] on app-card-role "Forklift Driver 1A 0/1 09:00-17:00 (8h) single-neutral-actions" at bounding box center [377, 389] width 158 height 48
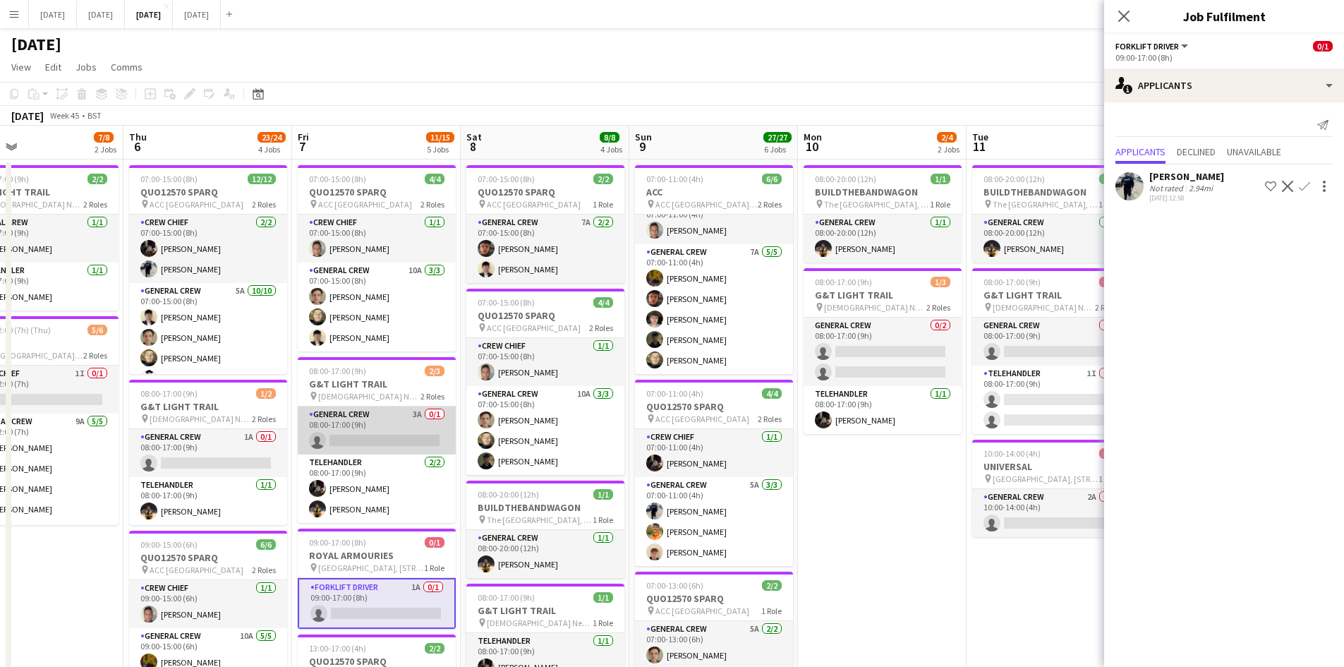
click at [386, 430] on app-card-role "General Crew 3A 0/1 08:00-17:00 (9h) single-neutral-actions" at bounding box center [377, 430] width 158 height 48
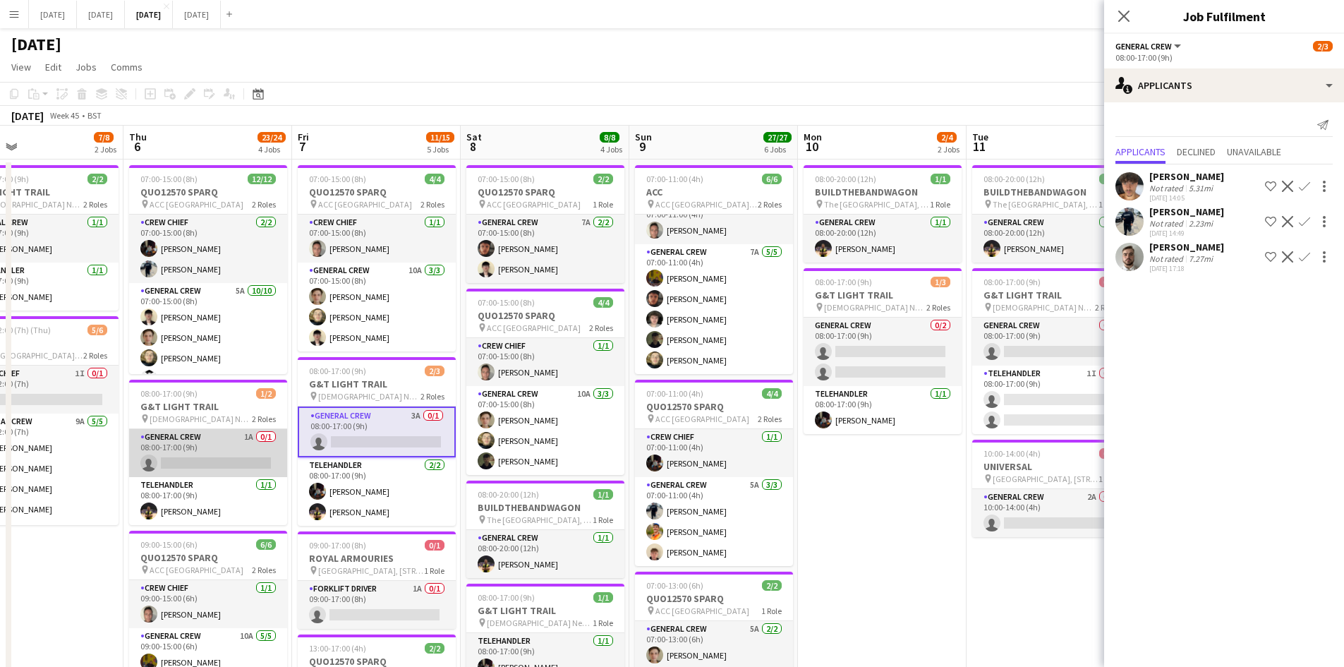
click at [216, 451] on app-card-role "General Crew 1A 0/1 08:00-17:00 (9h) single-neutral-actions" at bounding box center [208, 453] width 158 height 48
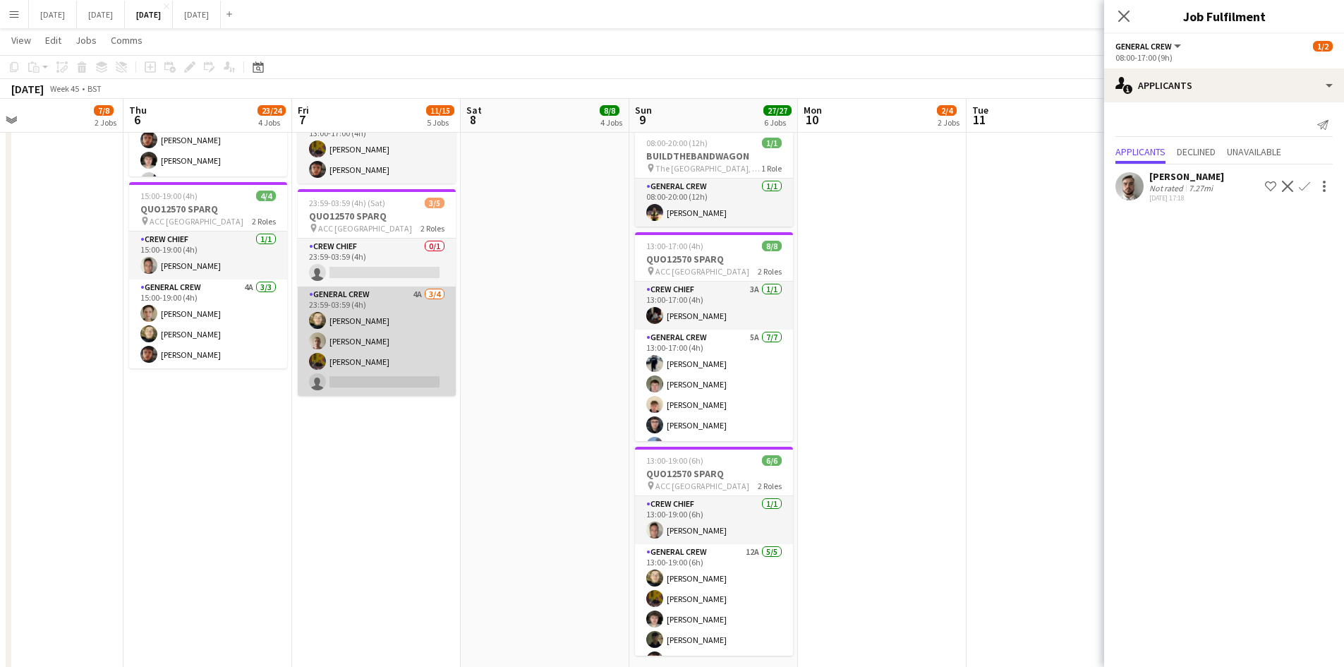
click at [390, 339] on app-card-role "General Crew 4A [DATE] 23:59-03:59 (4h) [PERSON_NAME] black [PERSON_NAME] [PERS…" at bounding box center [377, 340] width 158 height 109
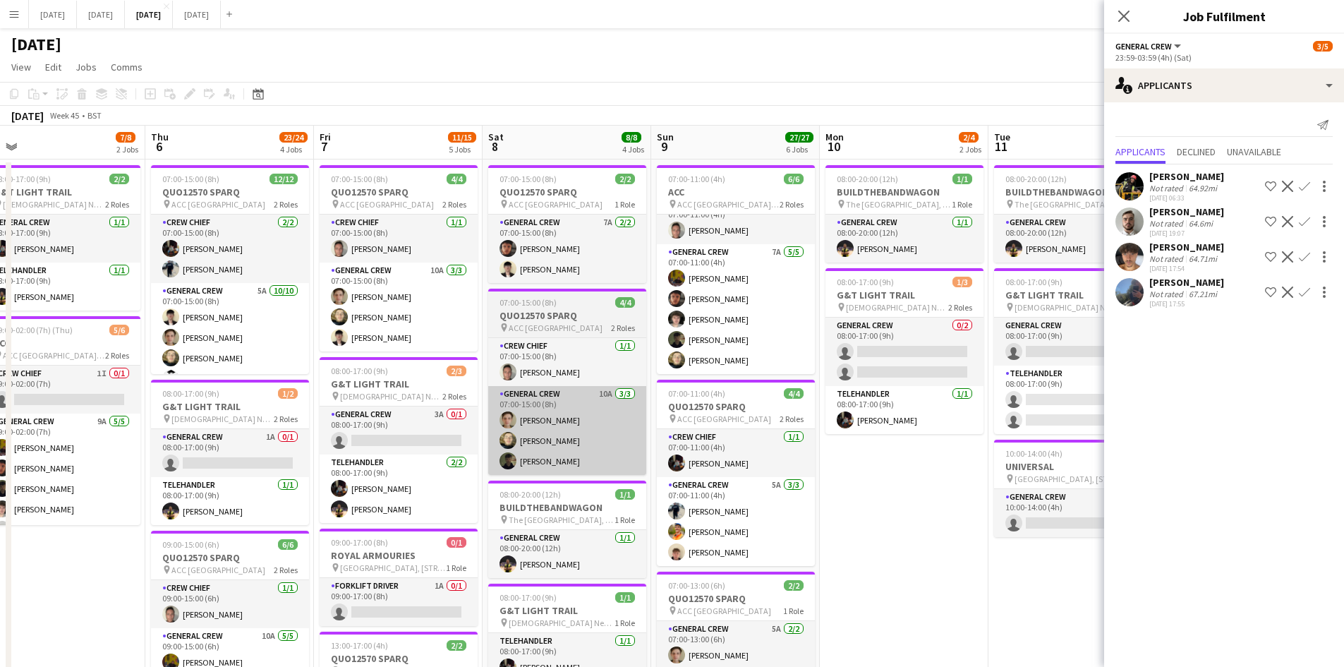
drag, startPoint x: 451, startPoint y: 394, endPoint x: 641, endPoint y: 395, distance: 190.5
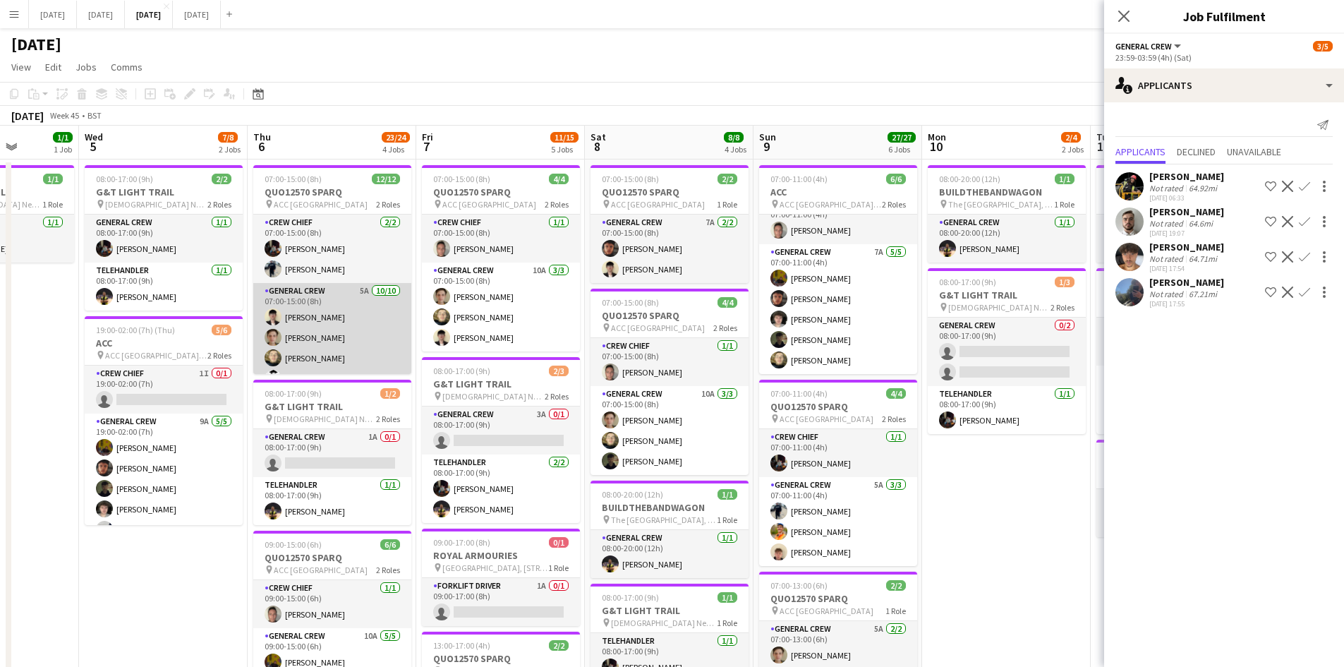
drag, startPoint x: 348, startPoint y: 358, endPoint x: 468, endPoint y: 370, distance: 120.5
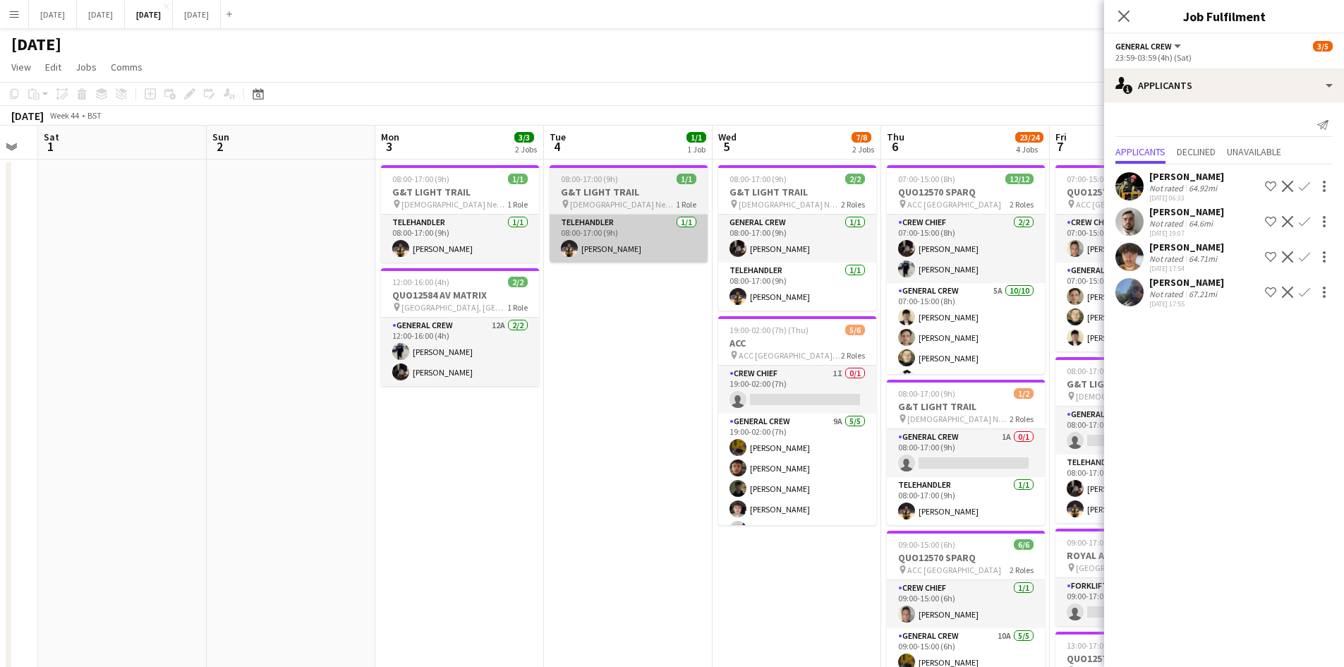
drag, startPoint x: 572, startPoint y: 304, endPoint x: 601, endPoint y: 258, distance: 54.6
